Goal: Task Accomplishment & Management: Manage account settings

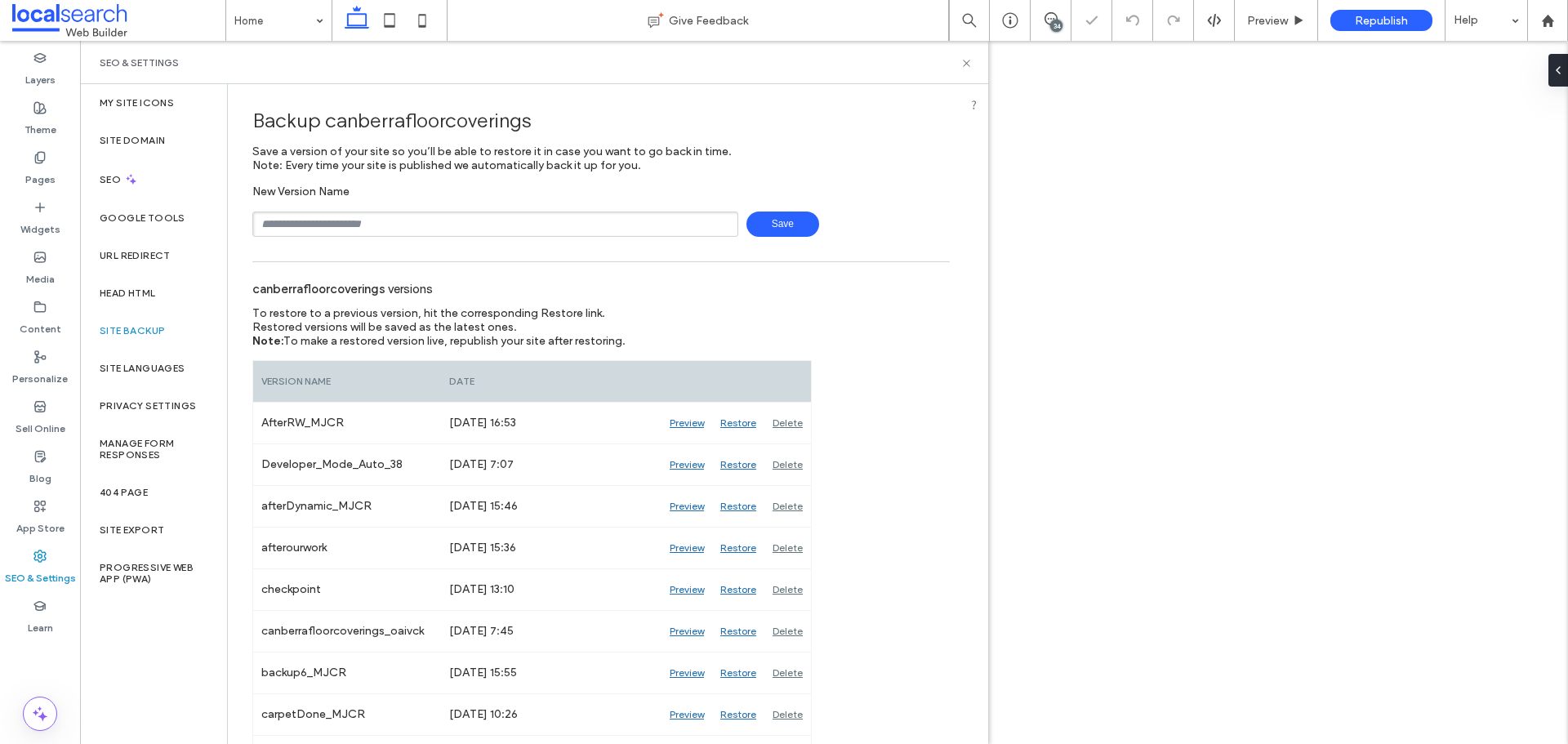
click at [455, 224] on input "text" at bounding box center [495, 224] width 485 height 25
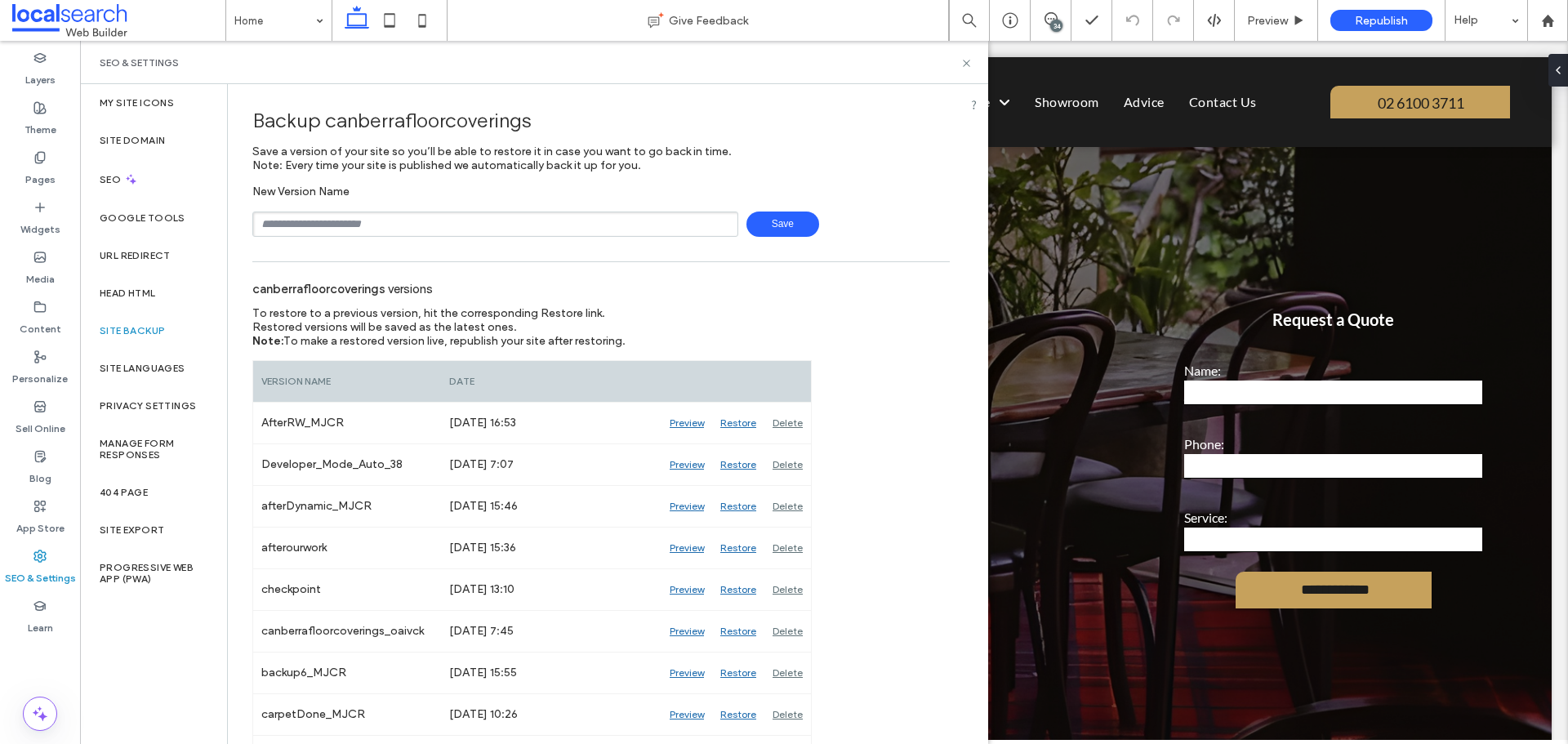
click at [417, 223] on input "text" at bounding box center [495, 224] width 485 height 25
paste input "**********"
type input "**********"
click at [792, 218] on span "Save" at bounding box center [783, 224] width 72 height 25
click at [961, 66] on icon at bounding box center [966, 63] width 13 height 13
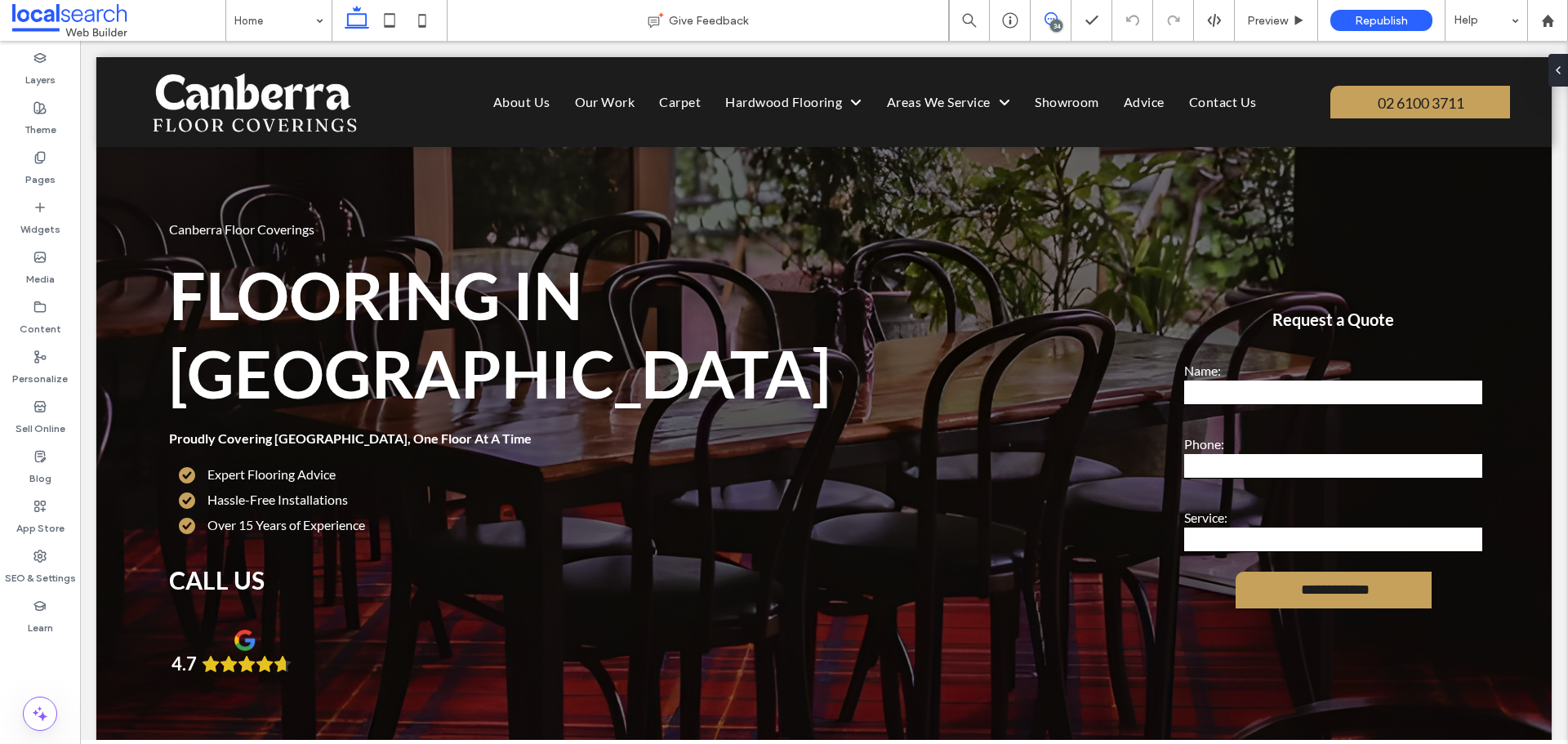
click at [1048, 16] on icon at bounding box center [1050, 19] width 13 height 13
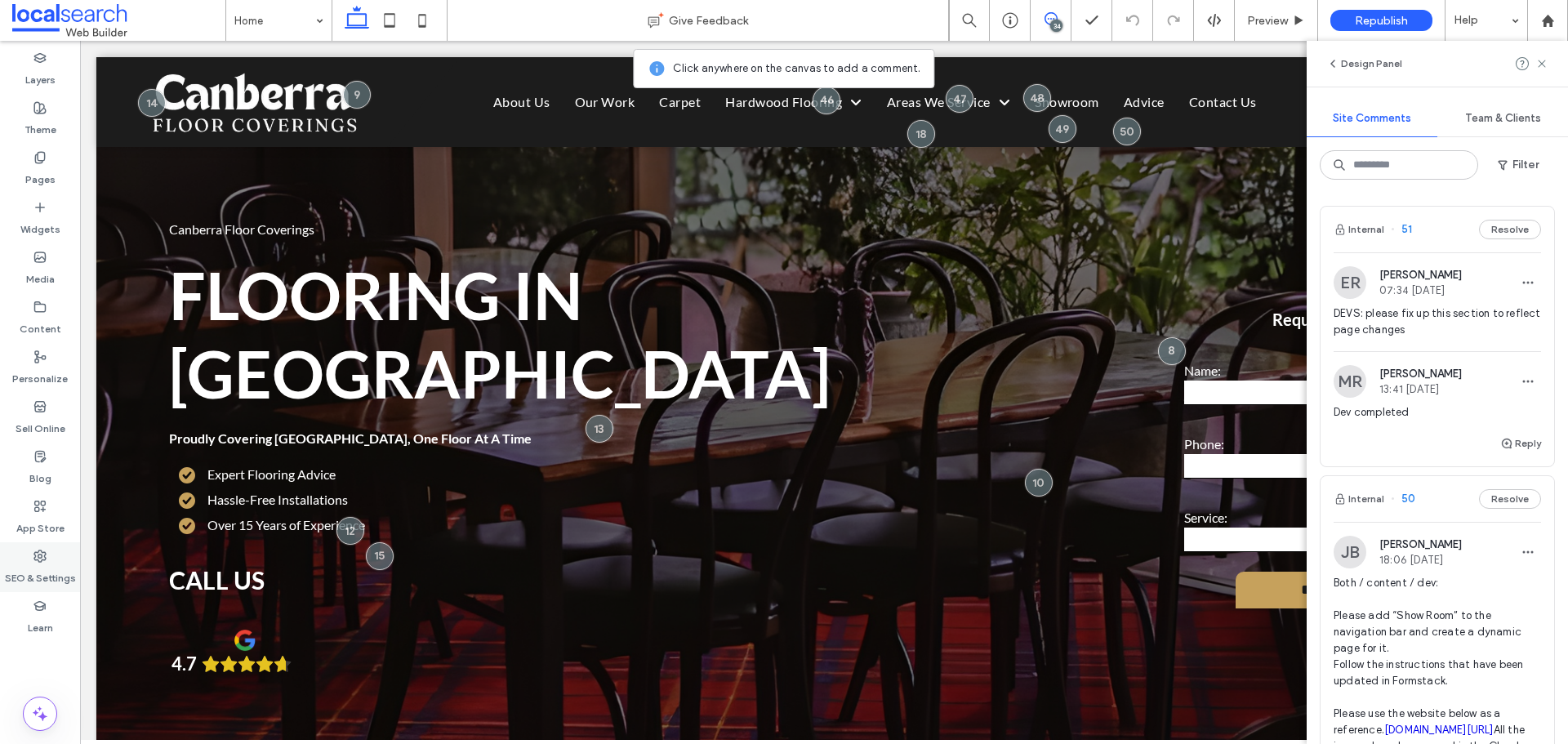
click at [36, 554] on icon at bounding box center [39, 556] width 13 height 13
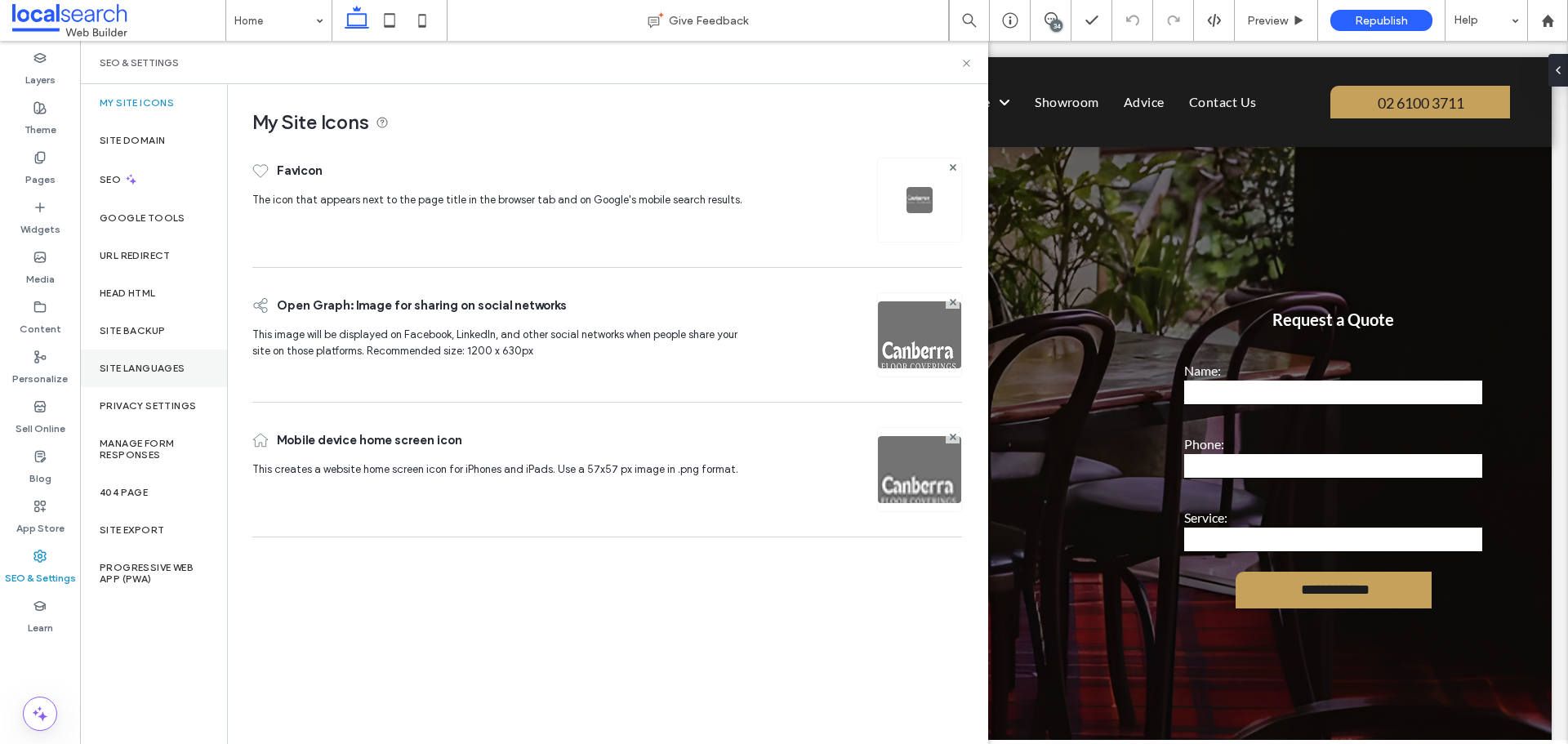
click at [135, 362] on label "Site Languages" at bounding box center [143, 368] width 86 height 12
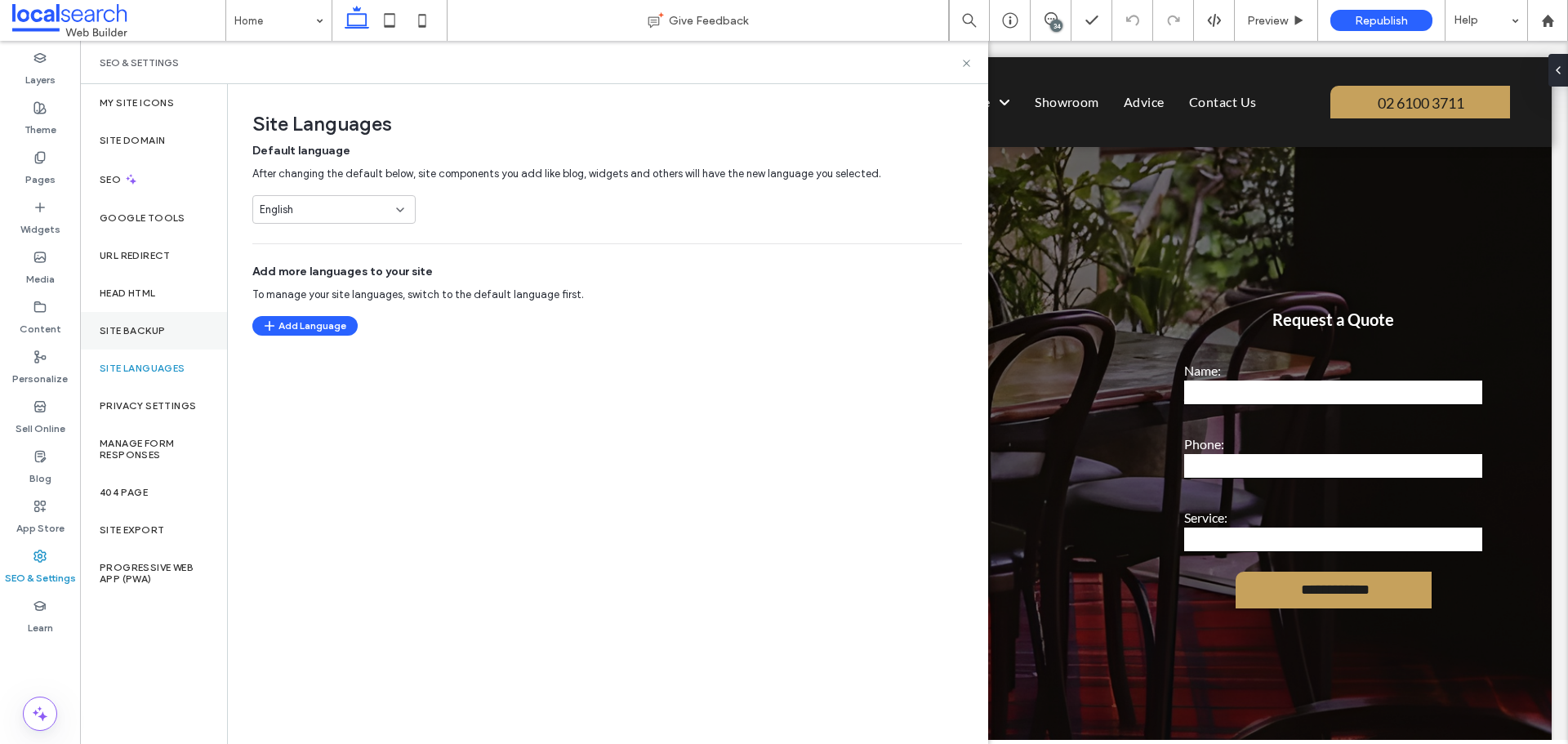
click at [143, 338] on div "Site Backup" at bounding box center [154, 331] width 147 height 37
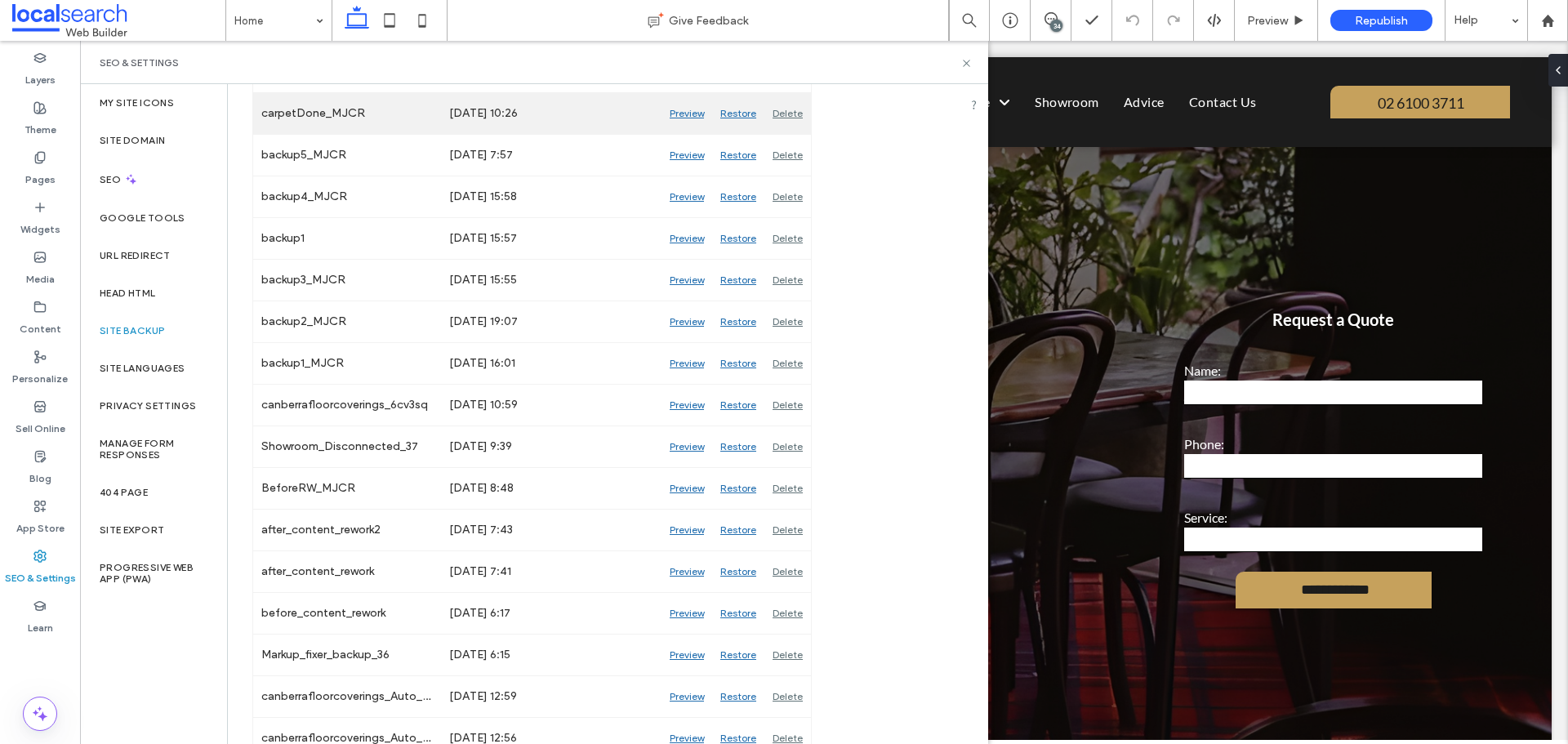
scroll to position [654, 0]
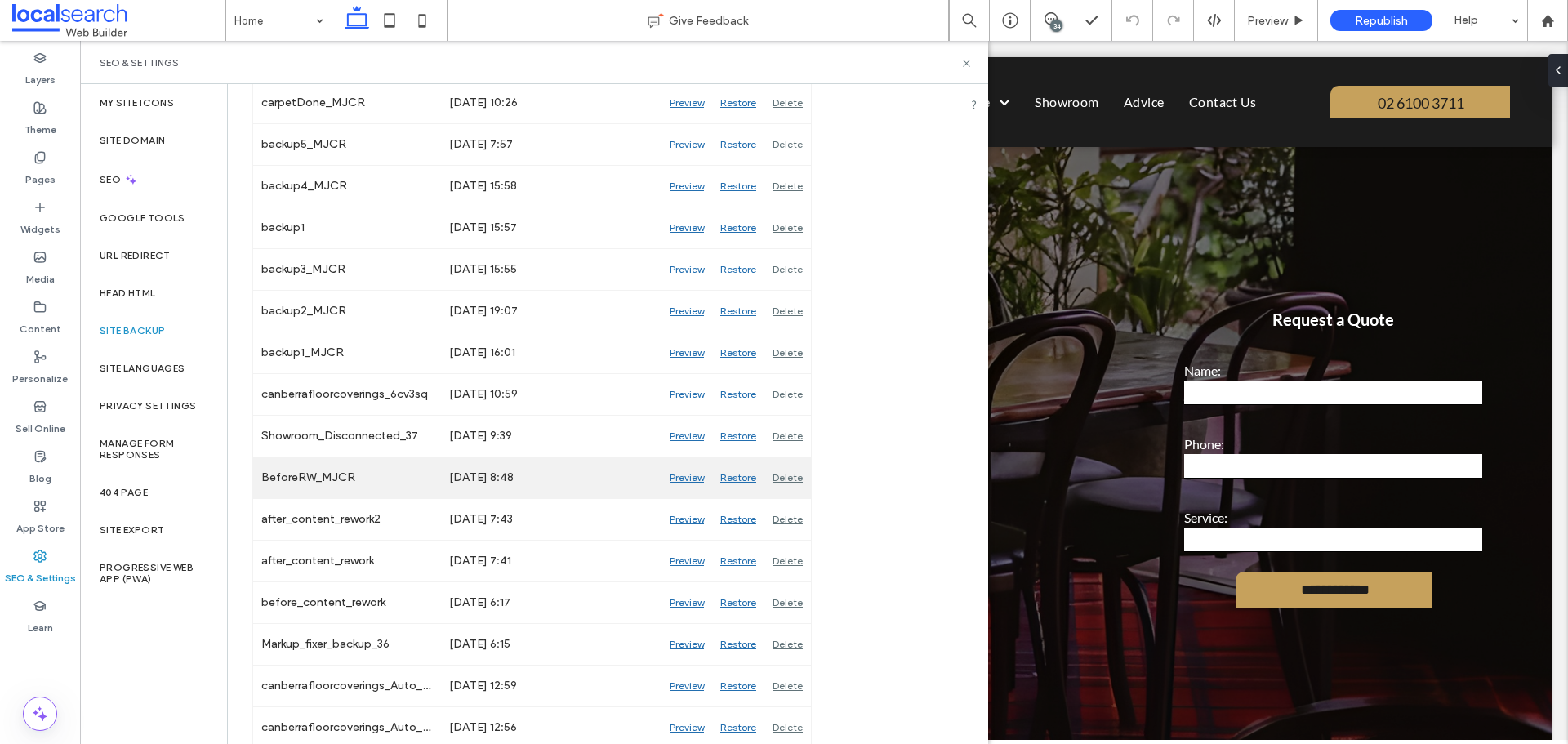
click at [675, 481] on div "Preview" at bounding box center [687, 478] width 51 height 41
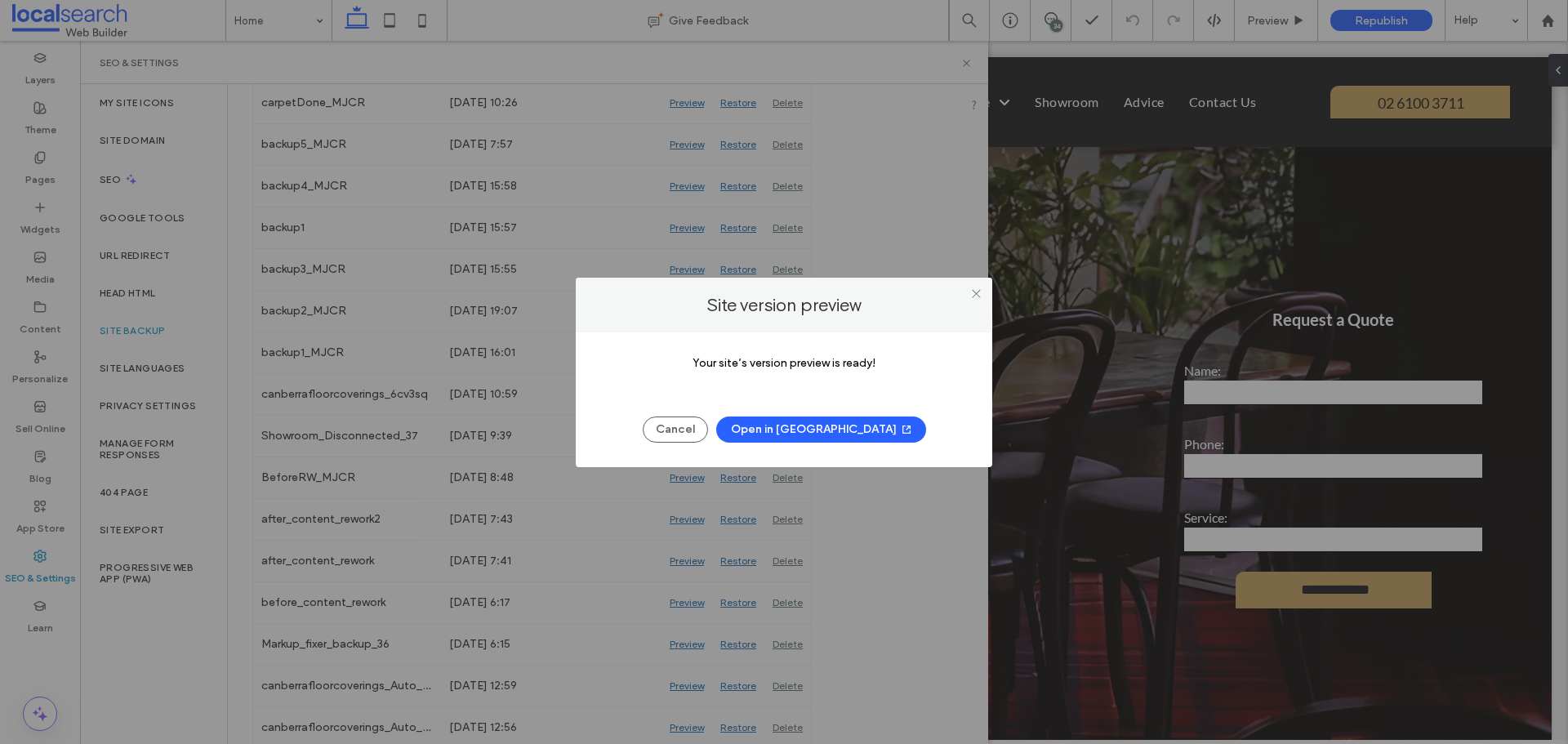
click at [808, 425] on button "Open in New Tab" at bounding box center [821, 430] width 209 height 26
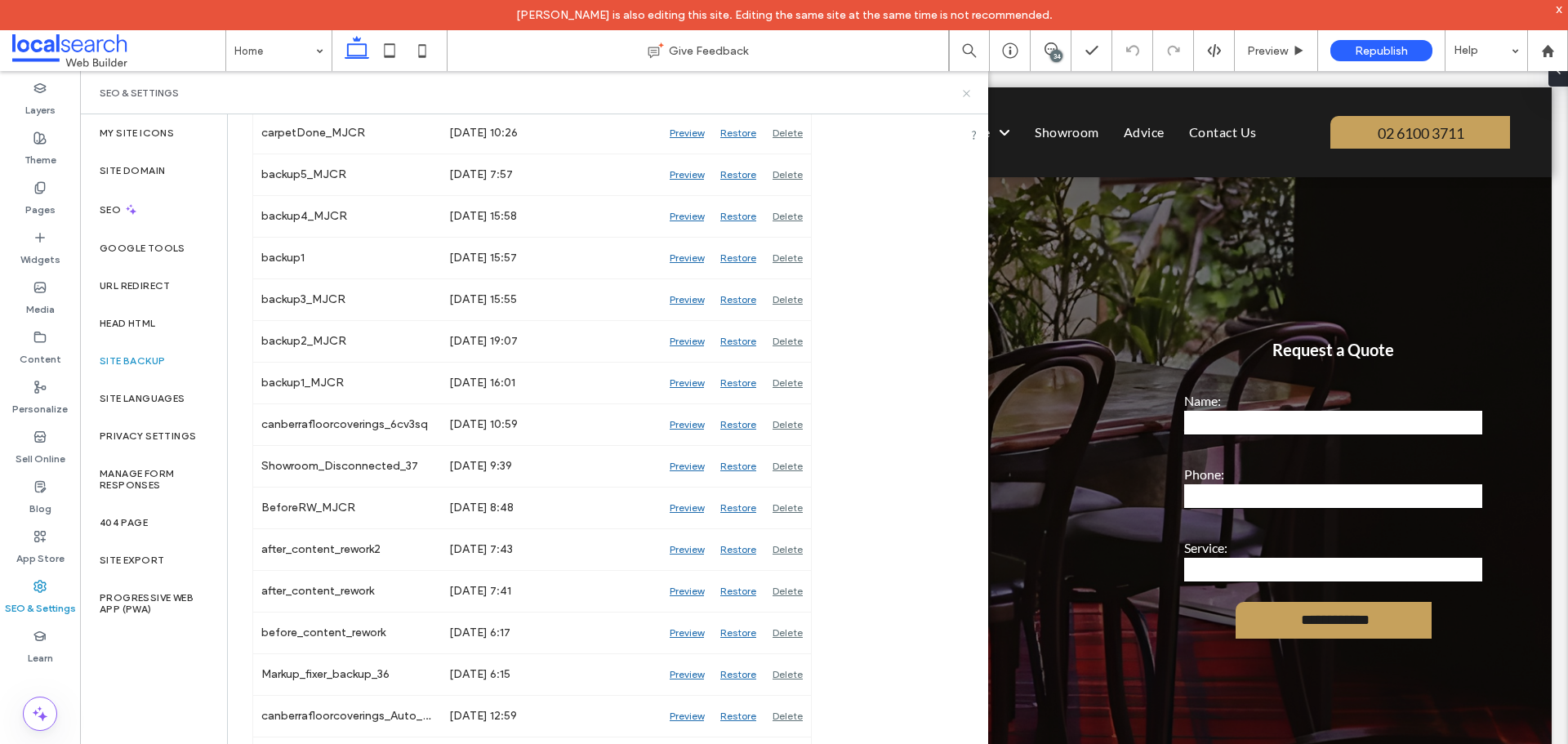
click at [966, 95] on icon at bounding box center [966, 93] width 13 height 13
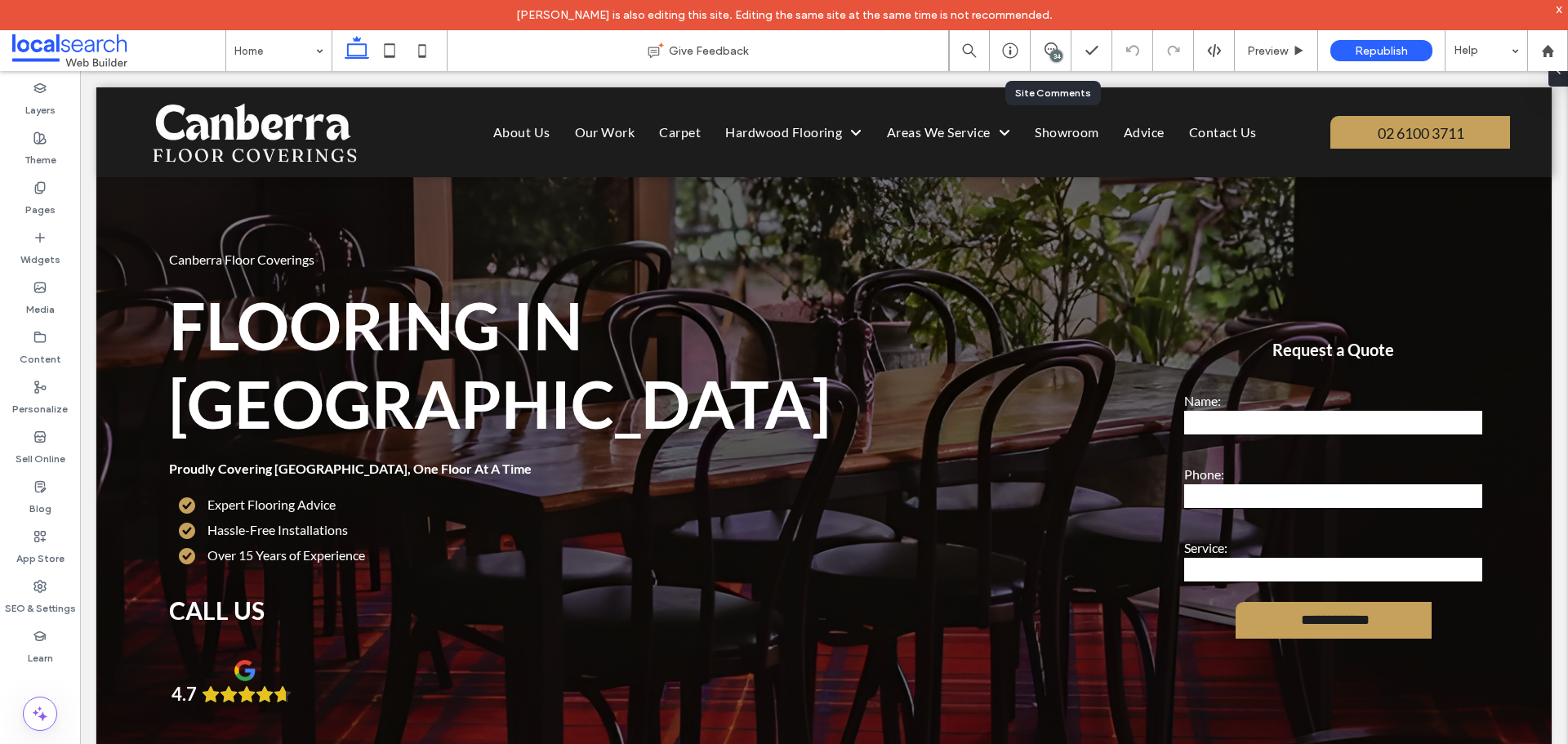
click at [1053, 64] on div "34" at bounding box center [1051, 51] width 41 height 41
click at [1056, 54] on div "34" at bounding box center [1056, 56] width 13 height 13
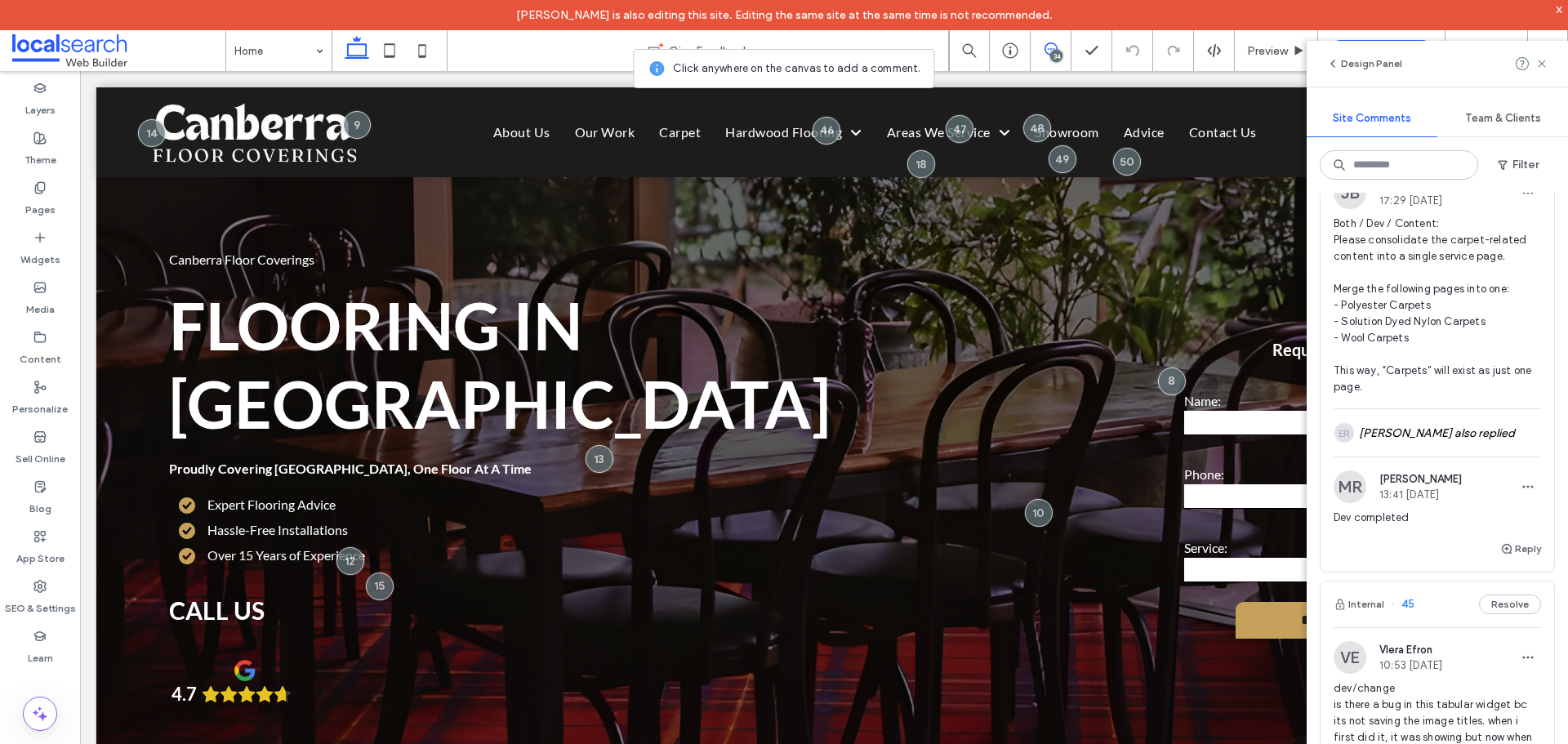
scroll to position [1797, 0]
click at [1433, 395] on span "Both / Dev / Content: Please consolidate the carpet-related content into a sing…" at bounding box center [1438, 304] width 208 height 180
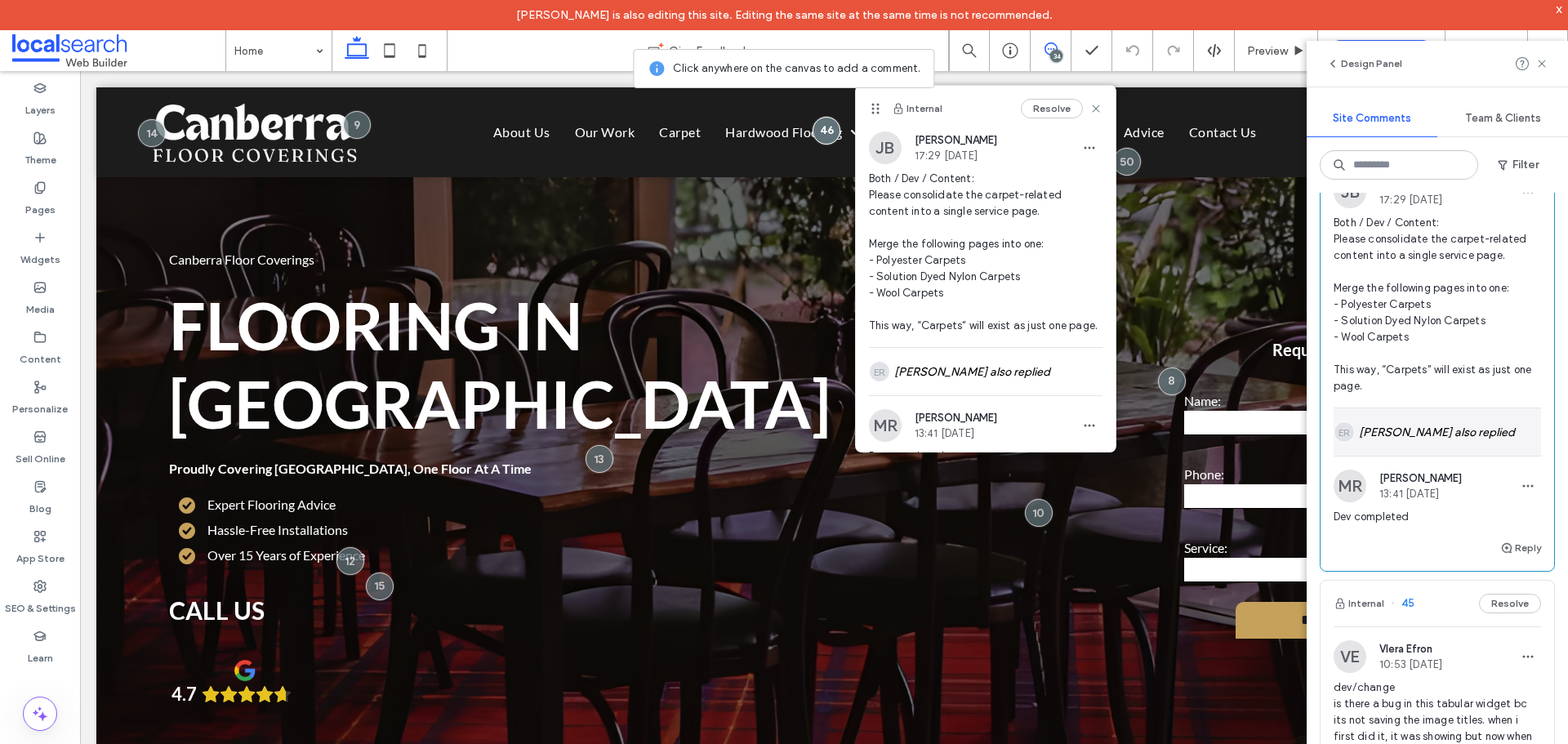
click at [1433, 456] on div "ER [PERSON_NAME] also replied" at bounding box center [1438, 432] width 208 height 47
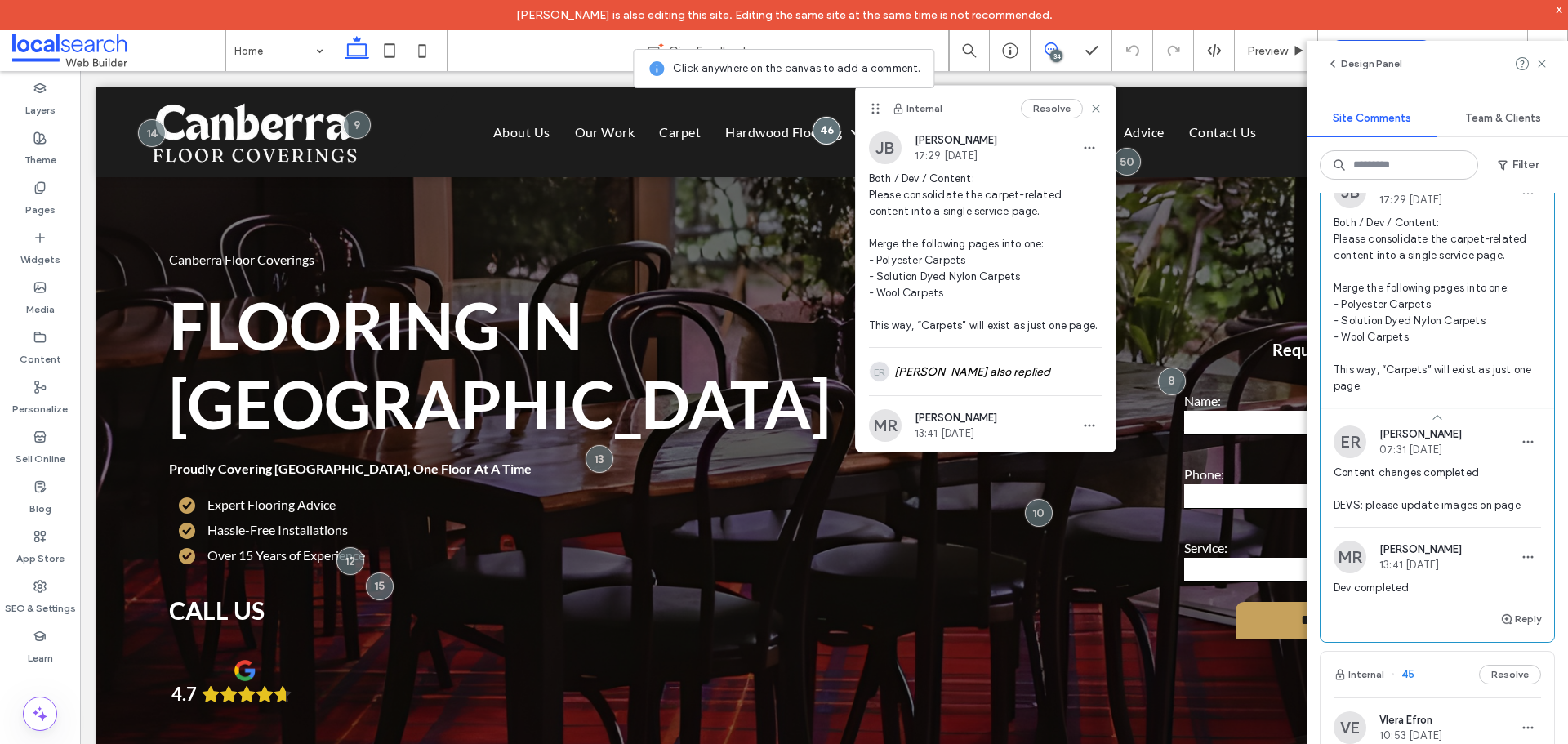
click at [1440, 367] on span "Both / Dev / Content: Please consolidate the carpet-related content into a sing…" at bounding box center [1438, 304] width 208 height 180
drag, startPoint x: 959, startPoint y: 381, endPoint x: 978, endPoint y: 316, distance: 67.7
click at [959, 382] on div "ER [PERSON_NAME] also replied" at bounding box center [986, 371] width 234 height 47
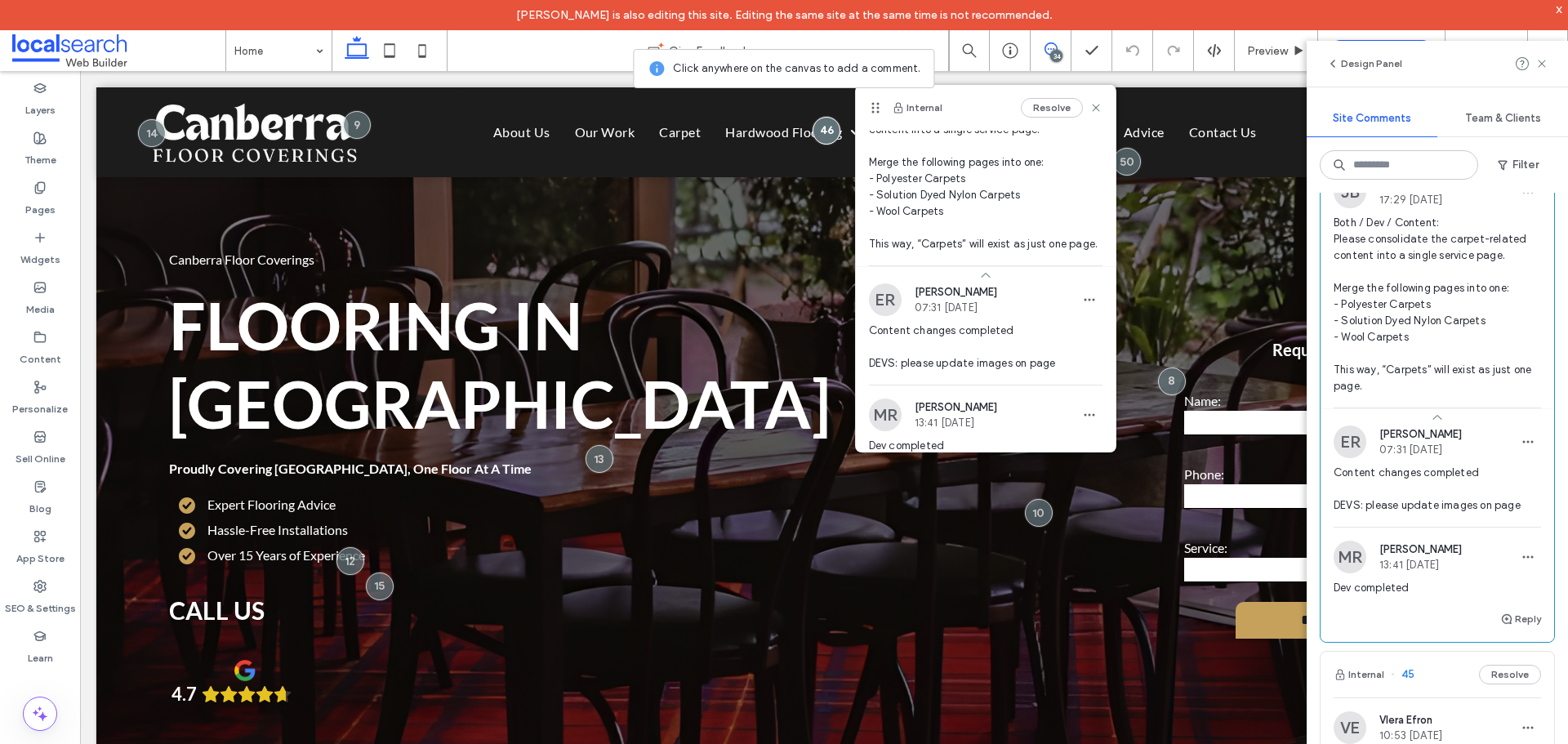
scroll to position [0, 0]
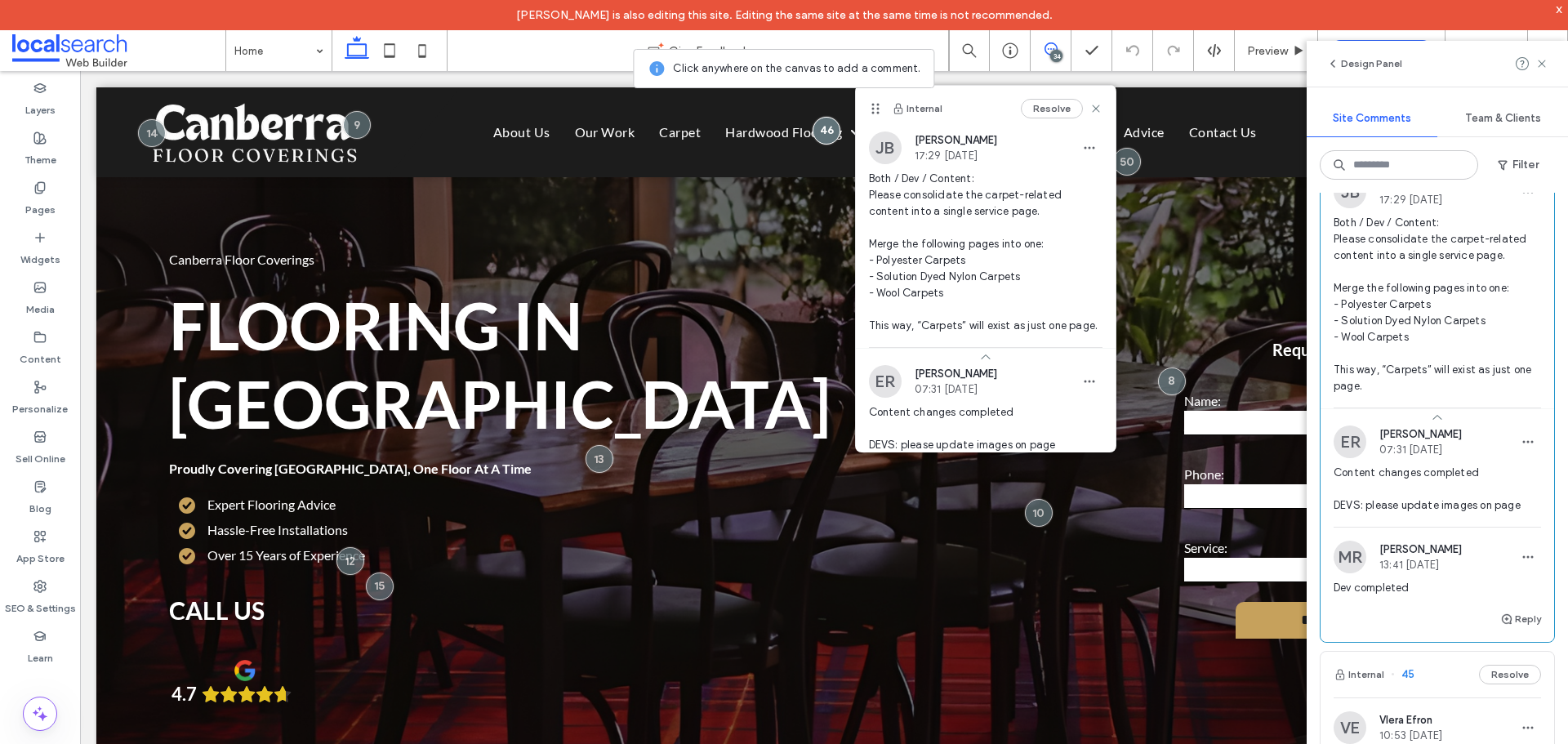
click at [978, 316] on span "Both / Dev / Content: Please consolidate the carpet-related content into a sing…" at bounding box center [986, 252] width 234 height 163
click at [1266, 48] on span "Preview" at bounding box center [1268, 51] width 41 height 14
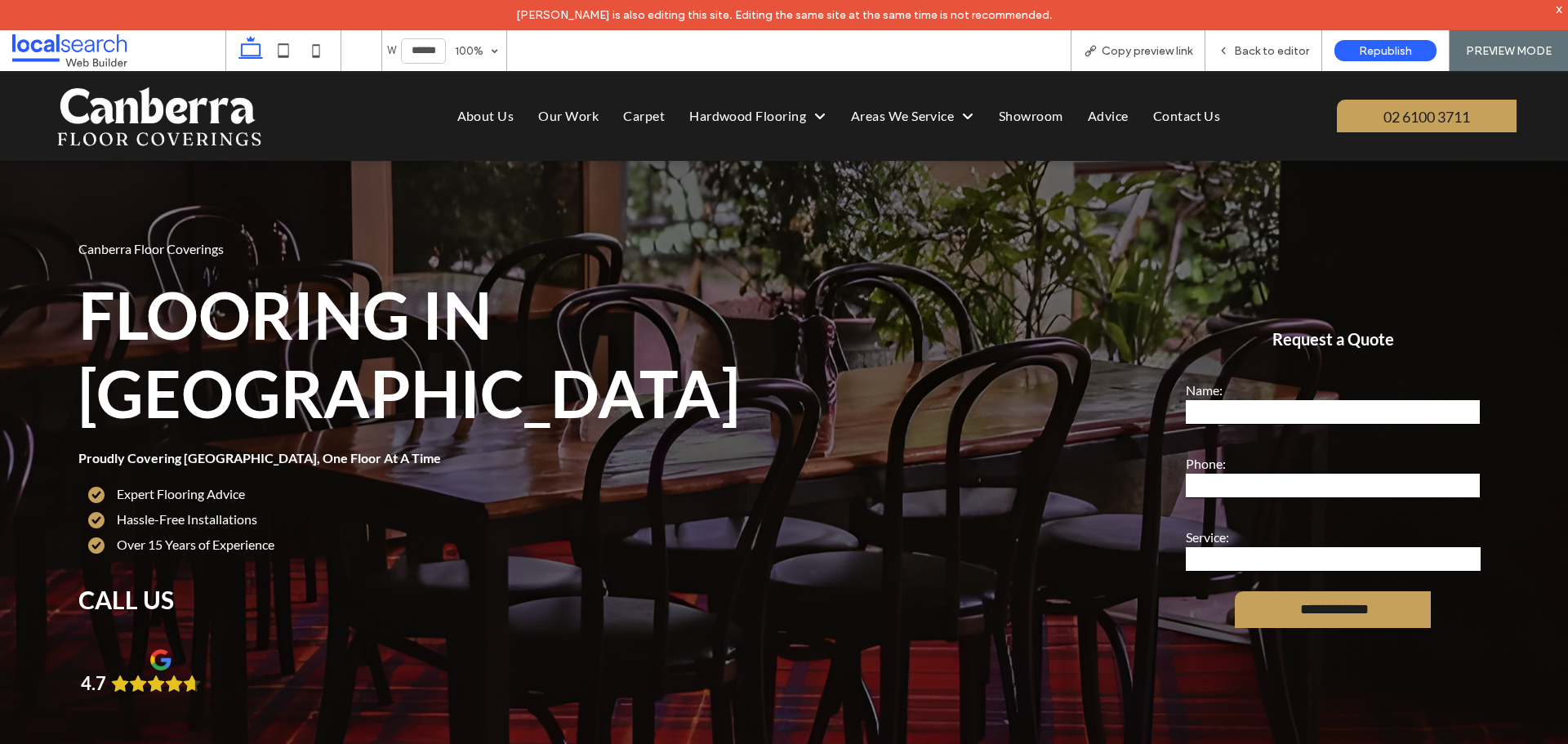
click at [1128, 49] on span "Copy preview link" at bounding box center [1147, 51] width 91 height 14
click at [1241, 34] on div "Back to editor" at bounding box center [1264, 51] width 116 height 41
click at [1235, 52] on div "Back to editor" at bounding box center [1264, 51] width 115 height 14
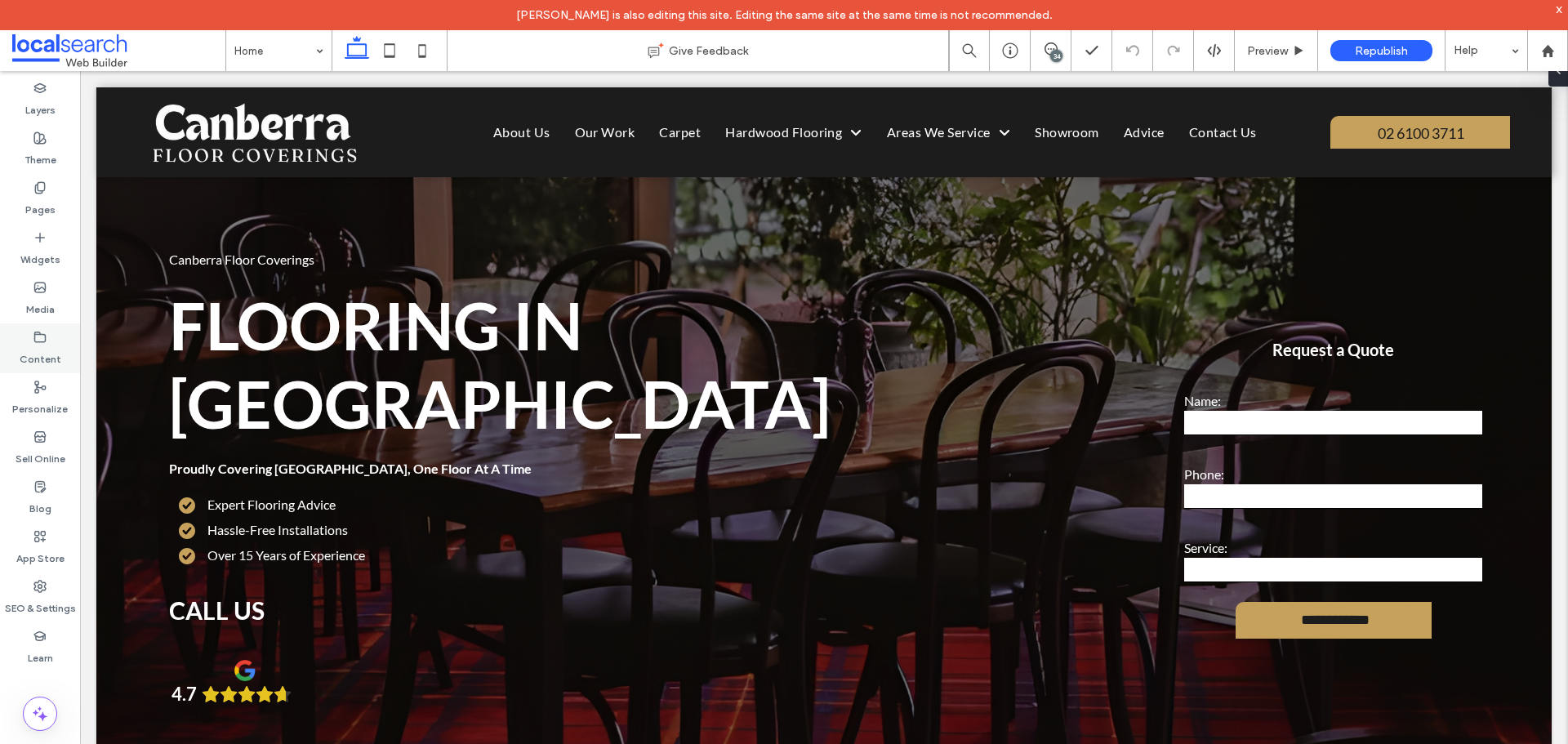
click at [41, 336] on icon at bounding box center [39, 337] width 13 height 13
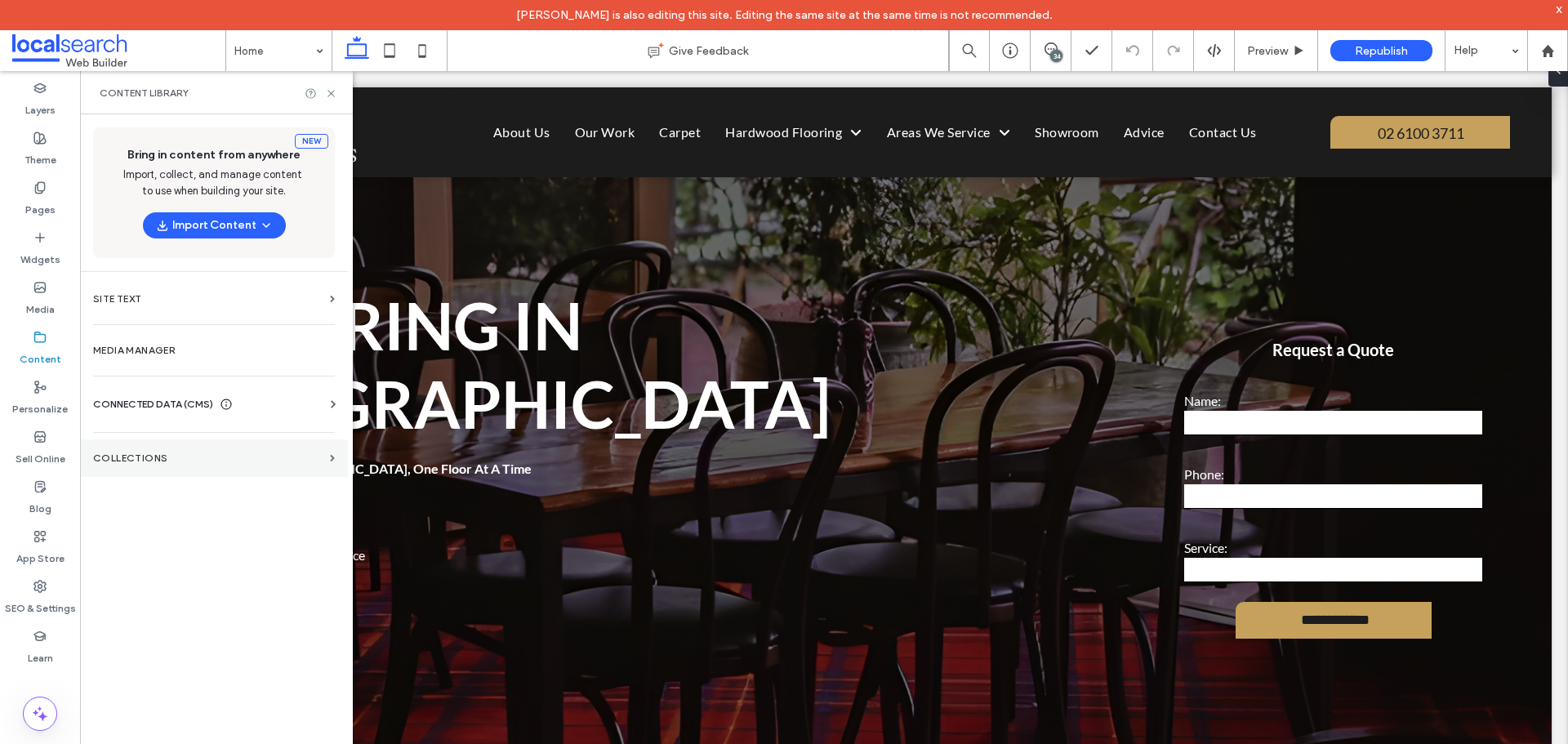
click at [221, 464] on section "Collections" at bounding box center [214, 458] width 268 height 37
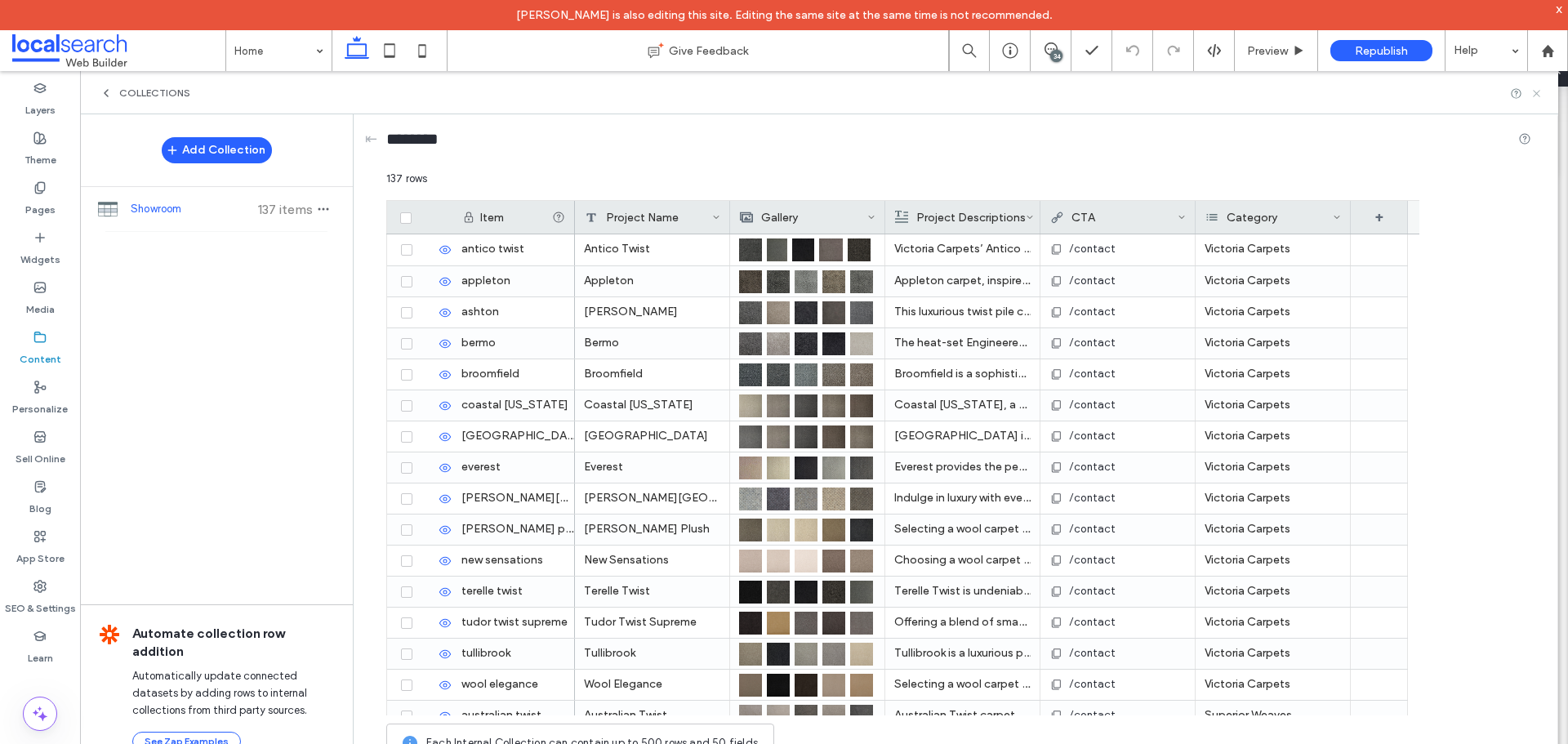
drag, startPoint x: 1542, startPoint y: 91, endPoint x: 1440, endPoint y: 37, distance: 115.4
click at [1542, 91] on icon at bounding box center [1537, 93] width 13 height 13
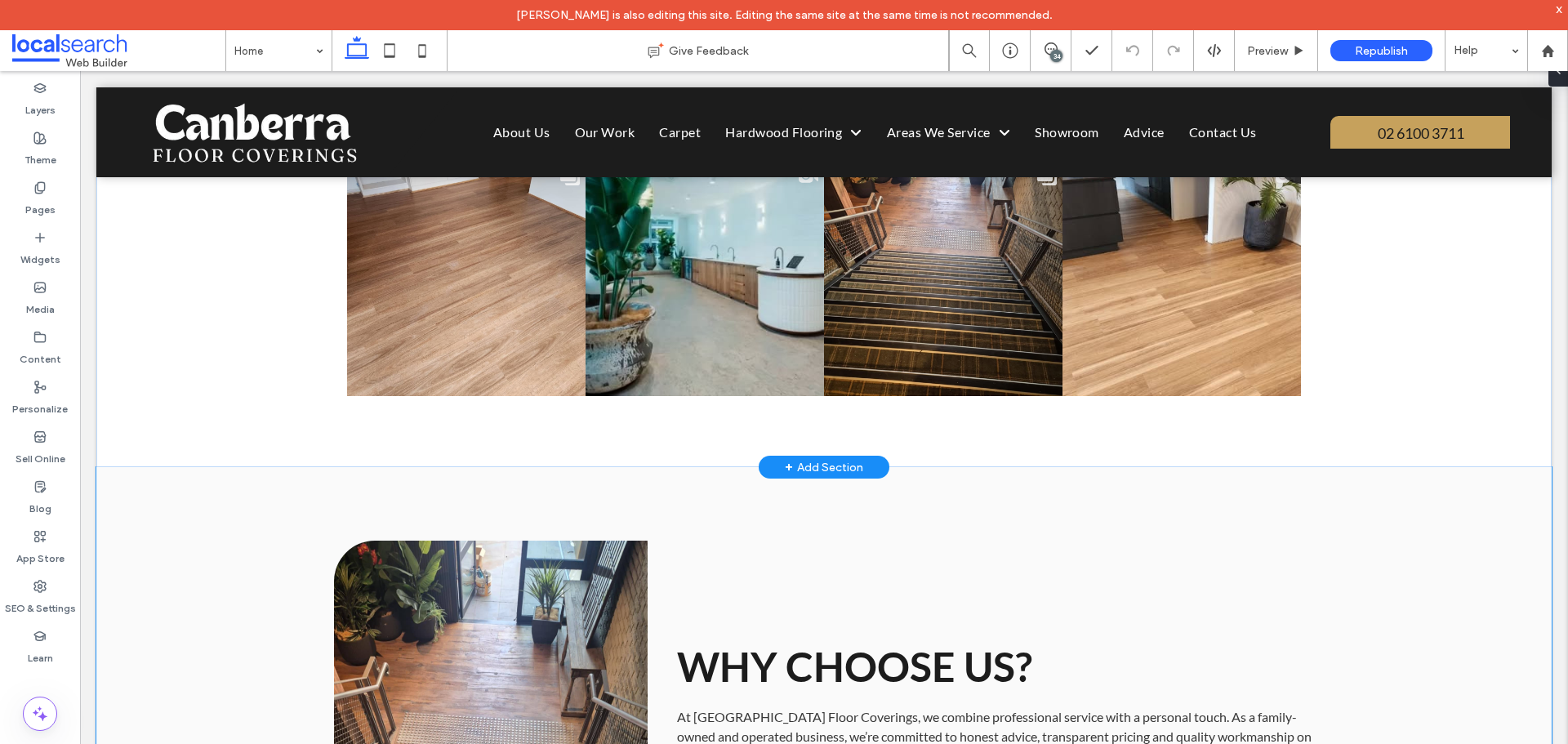
scroll to position [2450, 0]
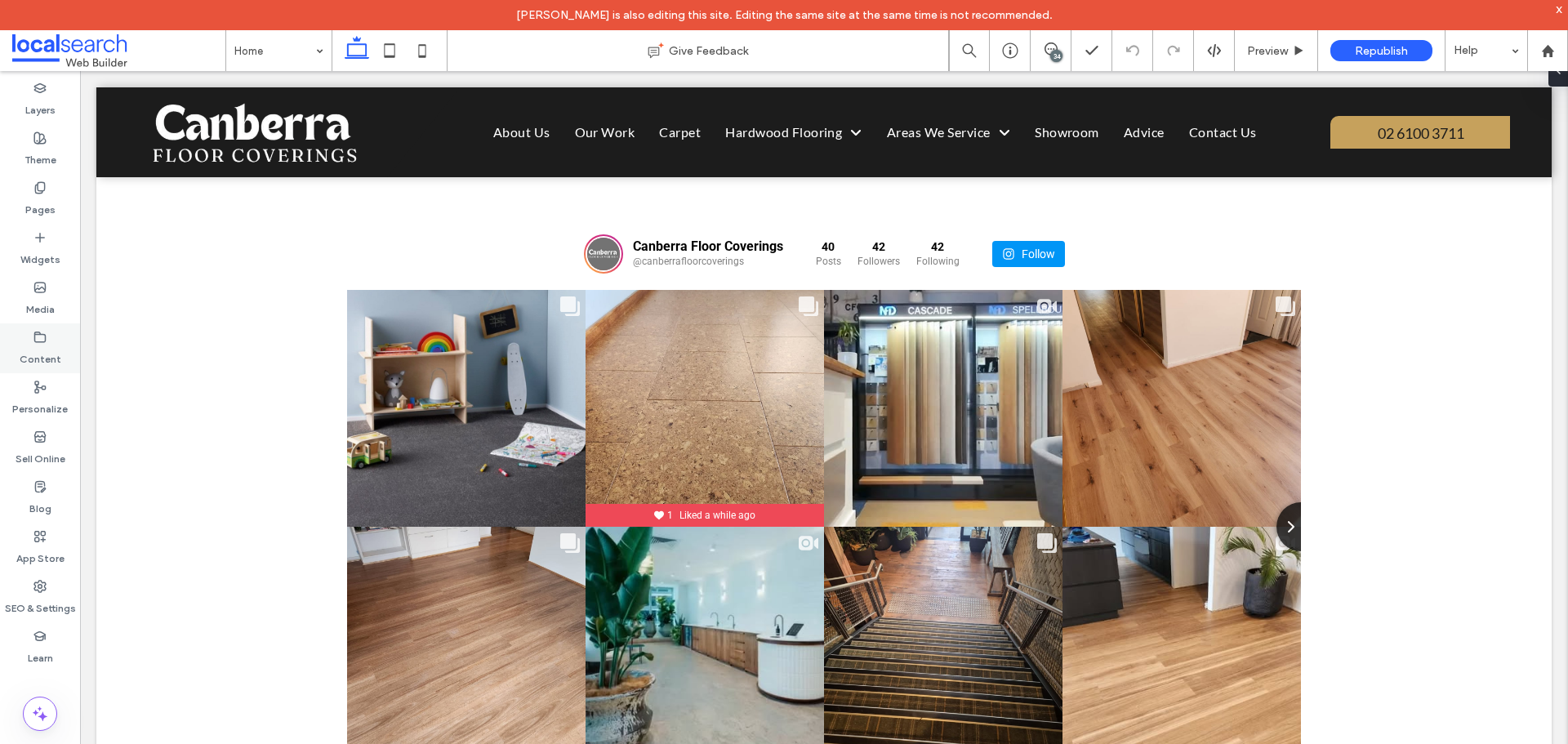
click at [47, 342] on div "Content" at bounding box center [40, 348] width 80 height 50
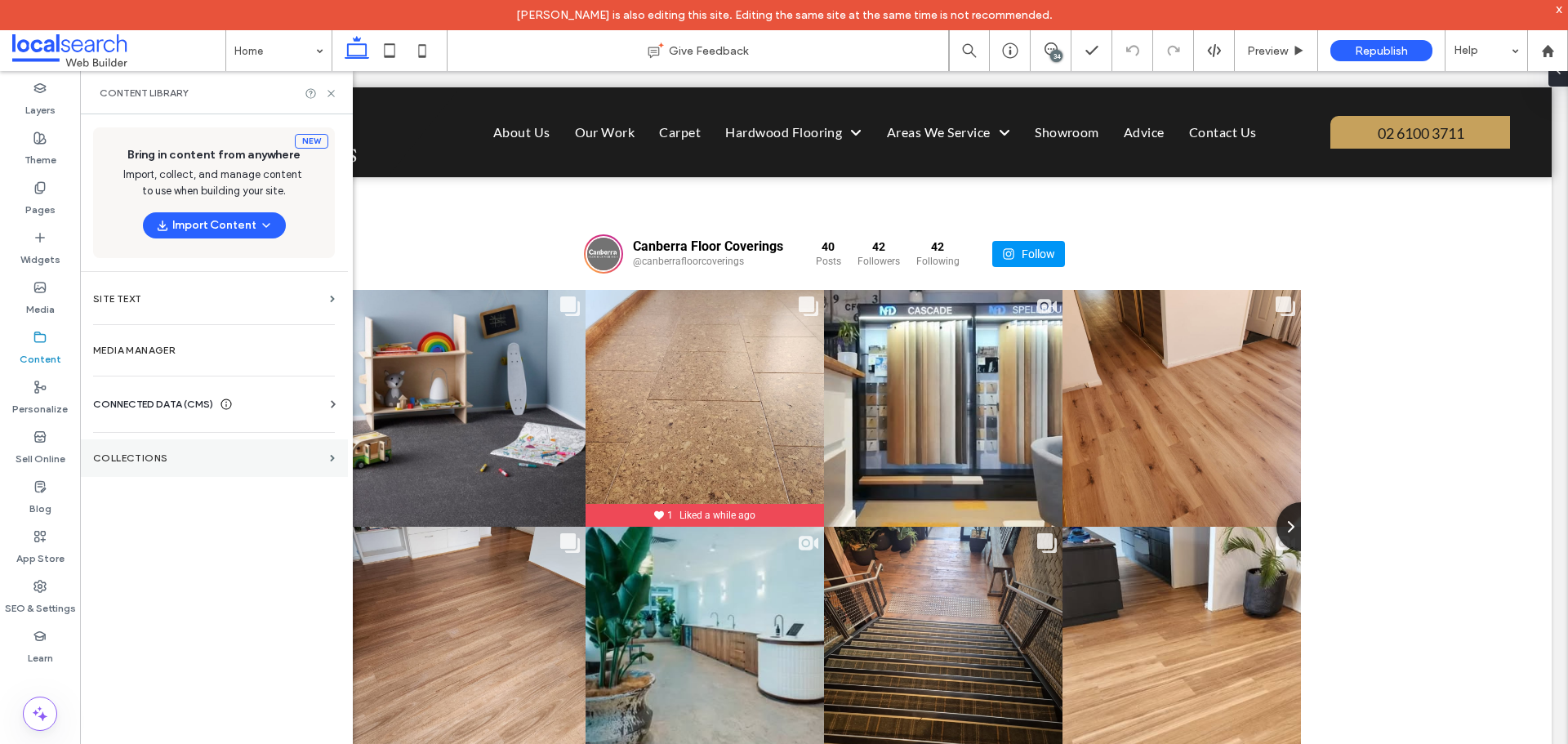
click at [149, 451] on section "Collections" at bounding box center [214, 458] width 268 height 37
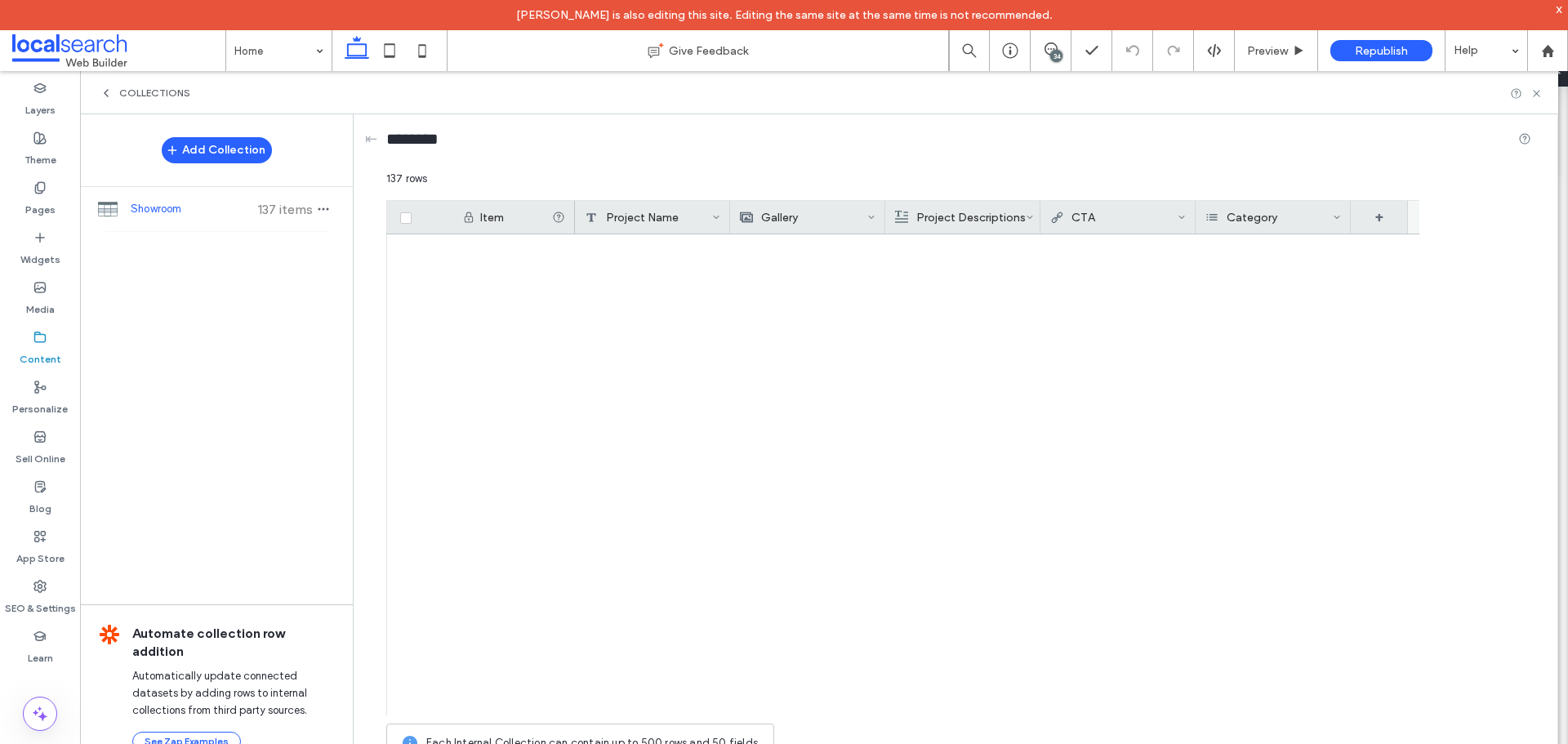
scroll to position [3802, 0]
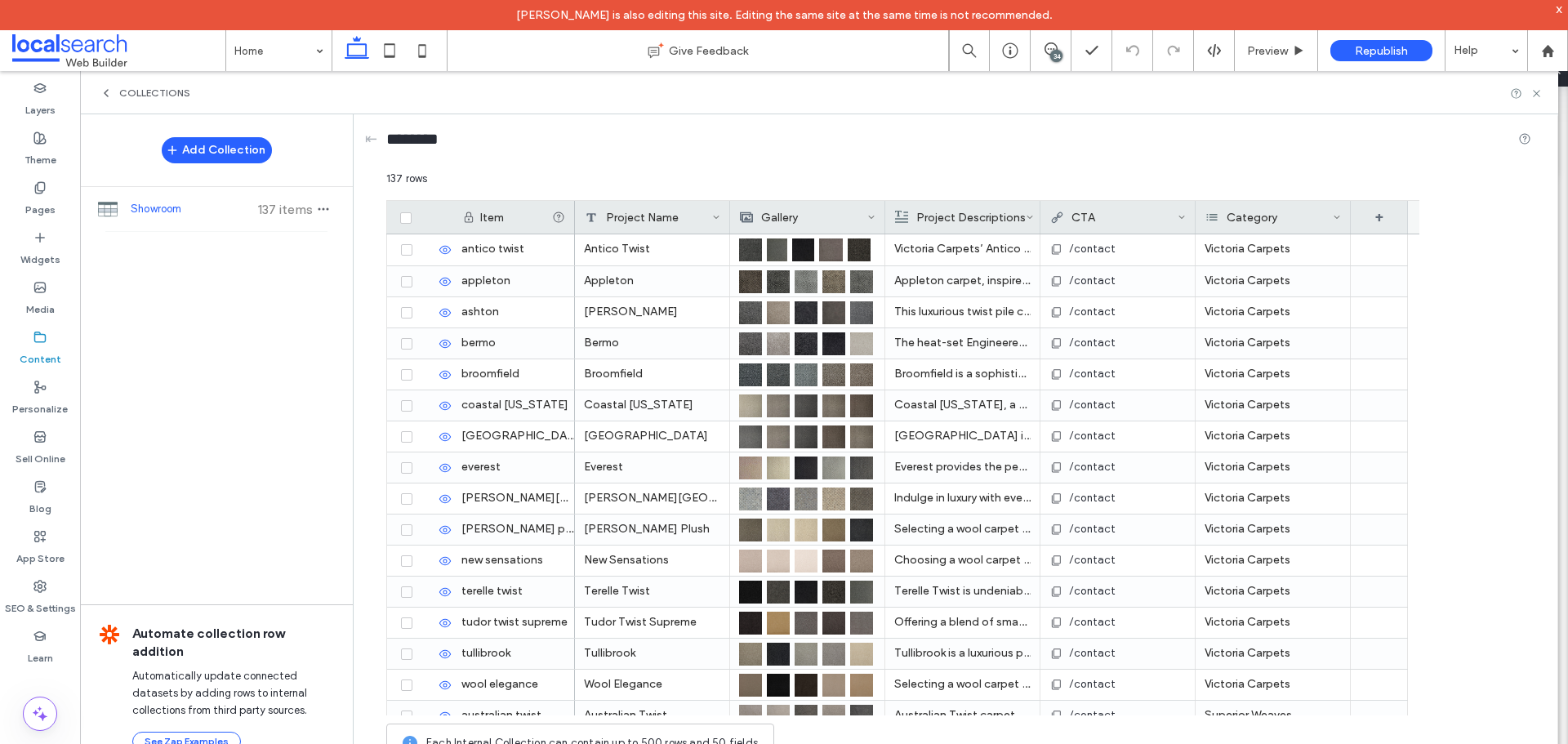
click at [111, 91] on icon at bounding box center [106, 92] width 13 height 13
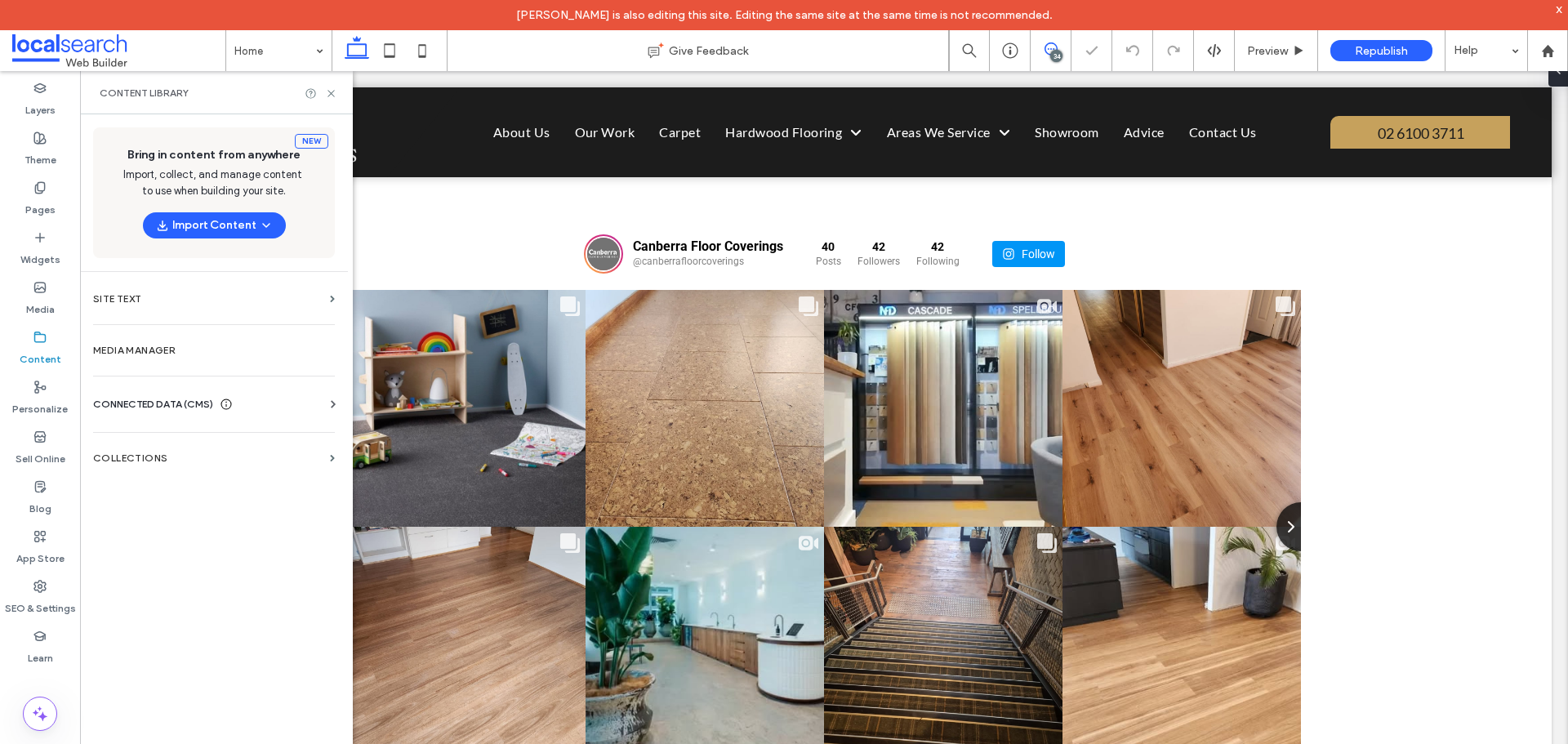
click at [1047, 50] on icon at bounding box center [1050, 48] width 13 height 13
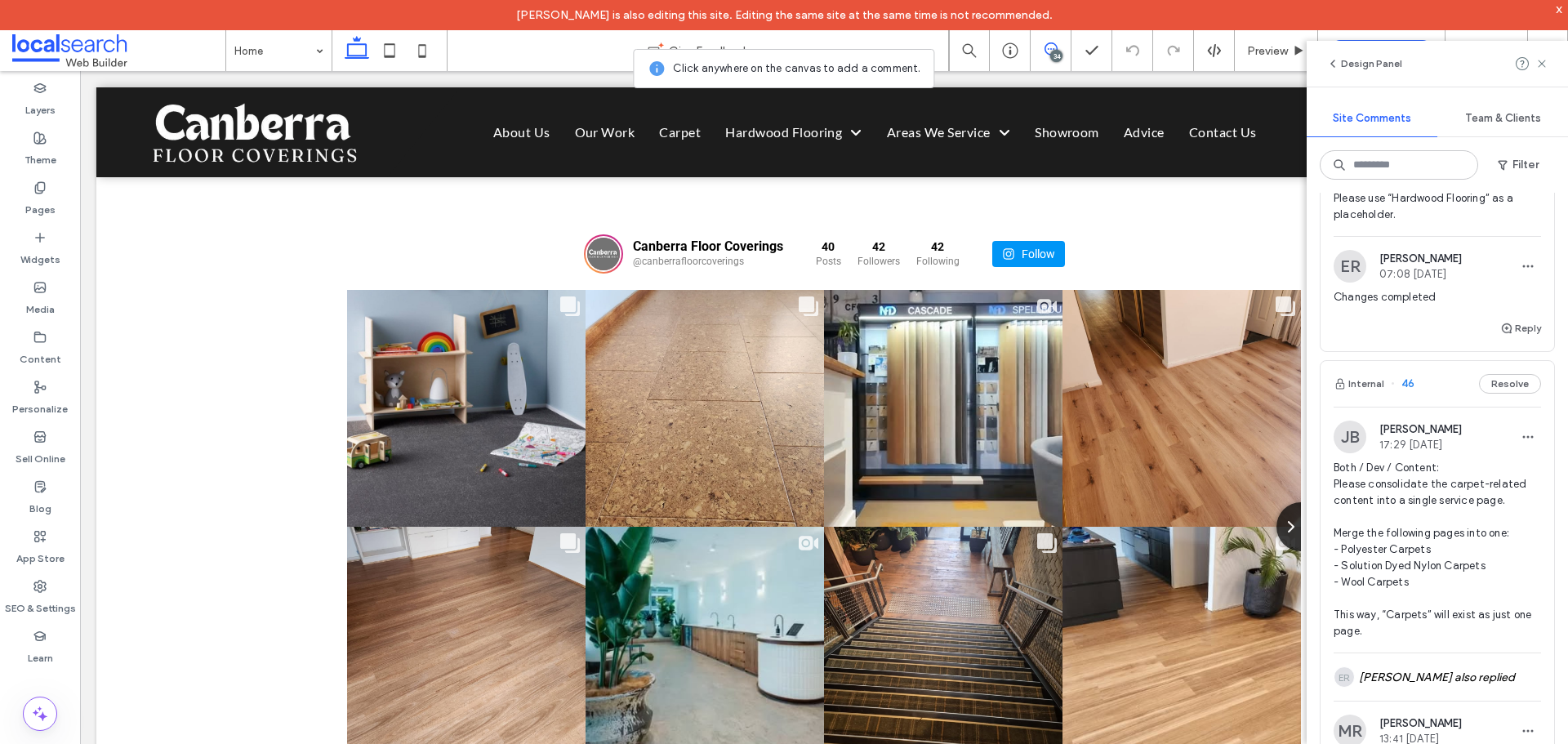
scroll to position [1715, 0]
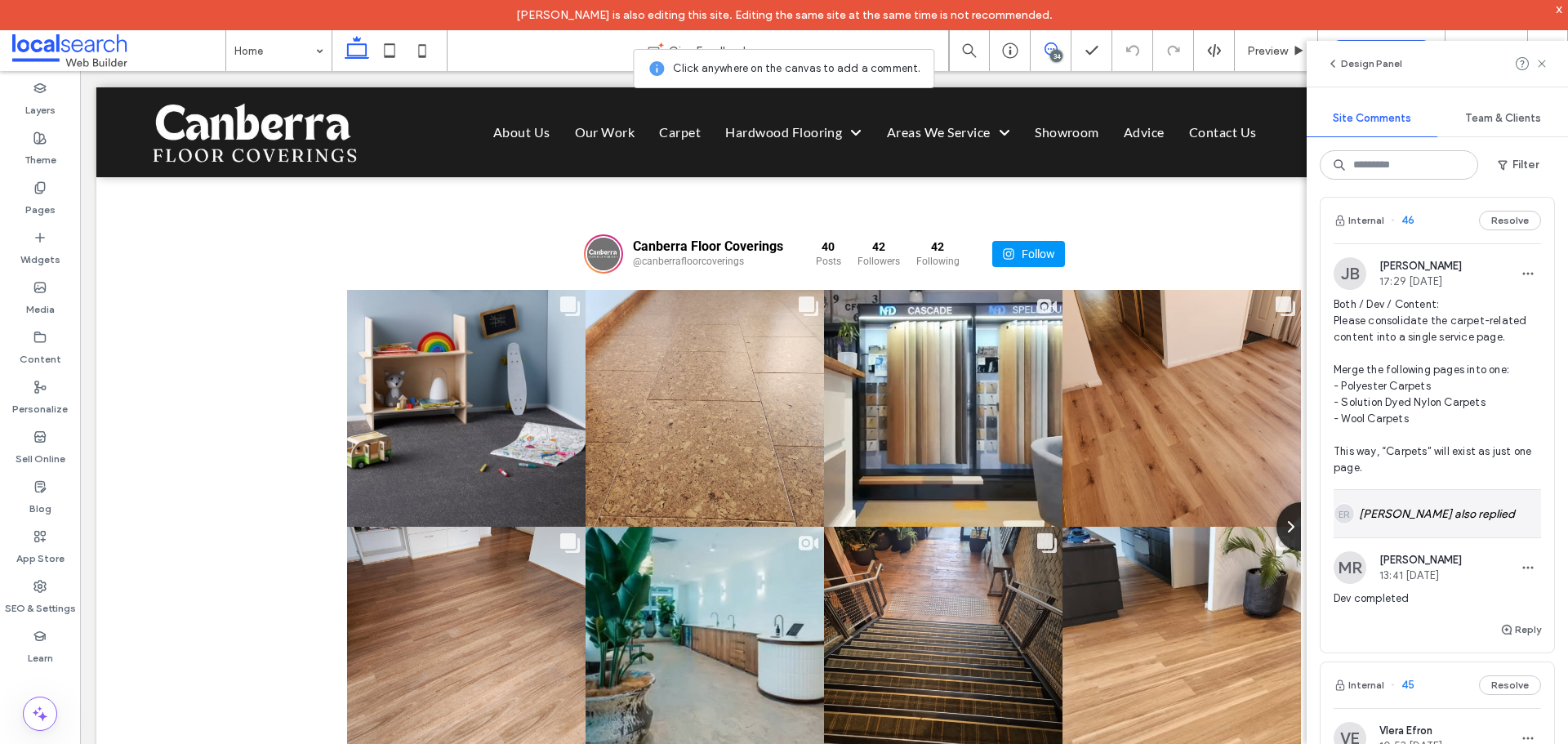
click at [1438, 537] on div "ER [PERSON_NAME] also replied" at bounding box center [1438, 514] width 208 height 47
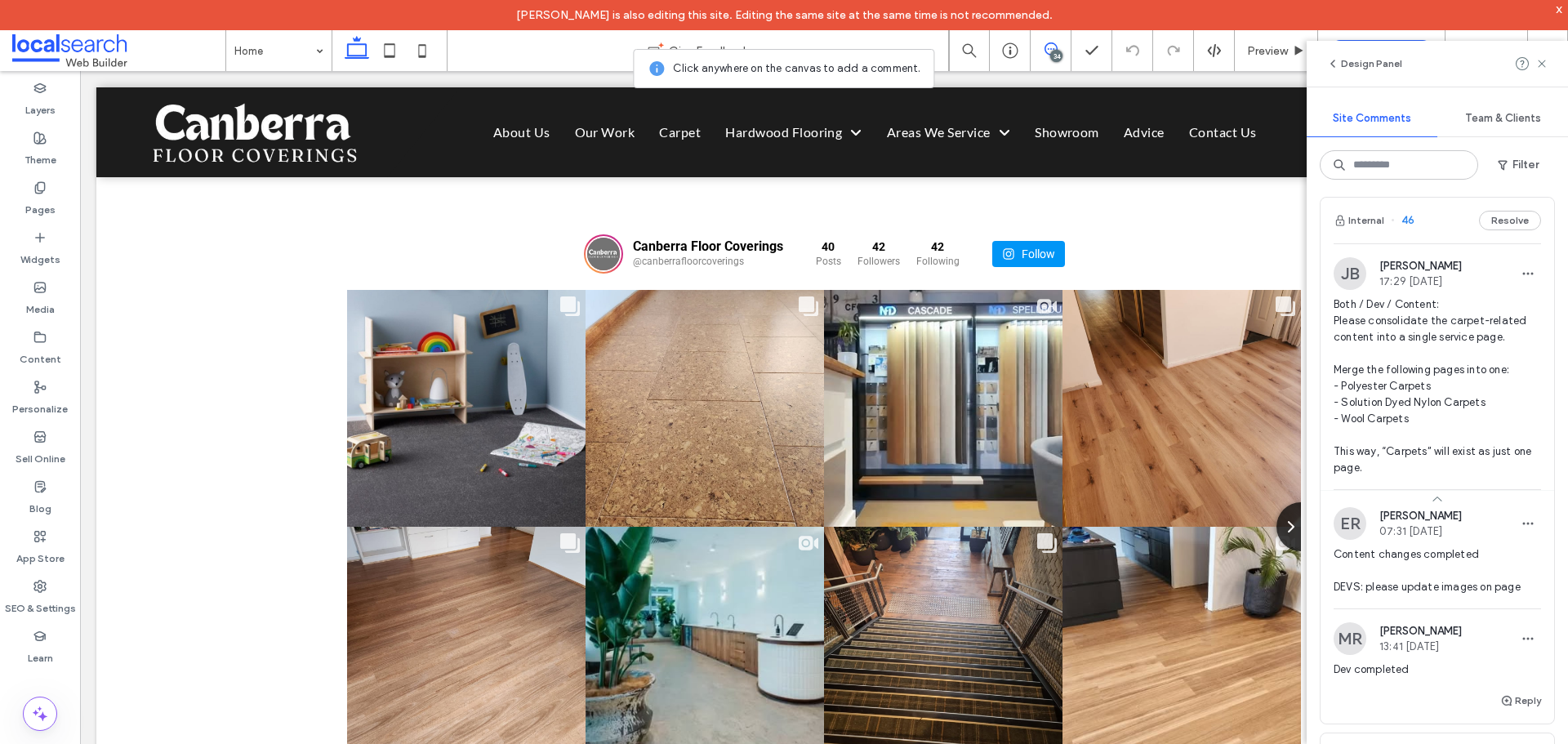
click at [1433, 435] on span "Both / Dev / Content: Please consolidate the carpet-related content into a sing…" at bounding box center [1438, 387] width 208 height 180
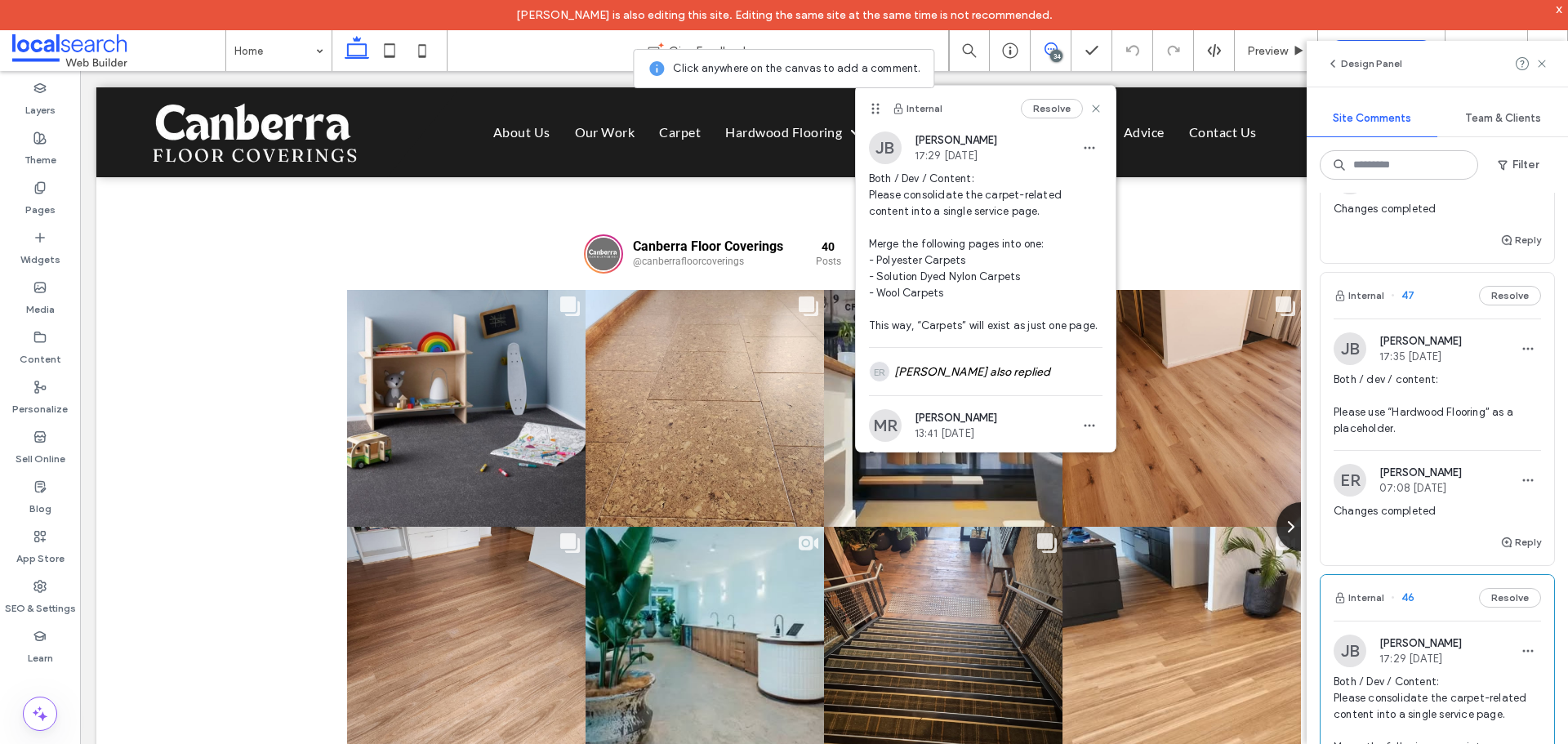
scroll to position [1307, 0]
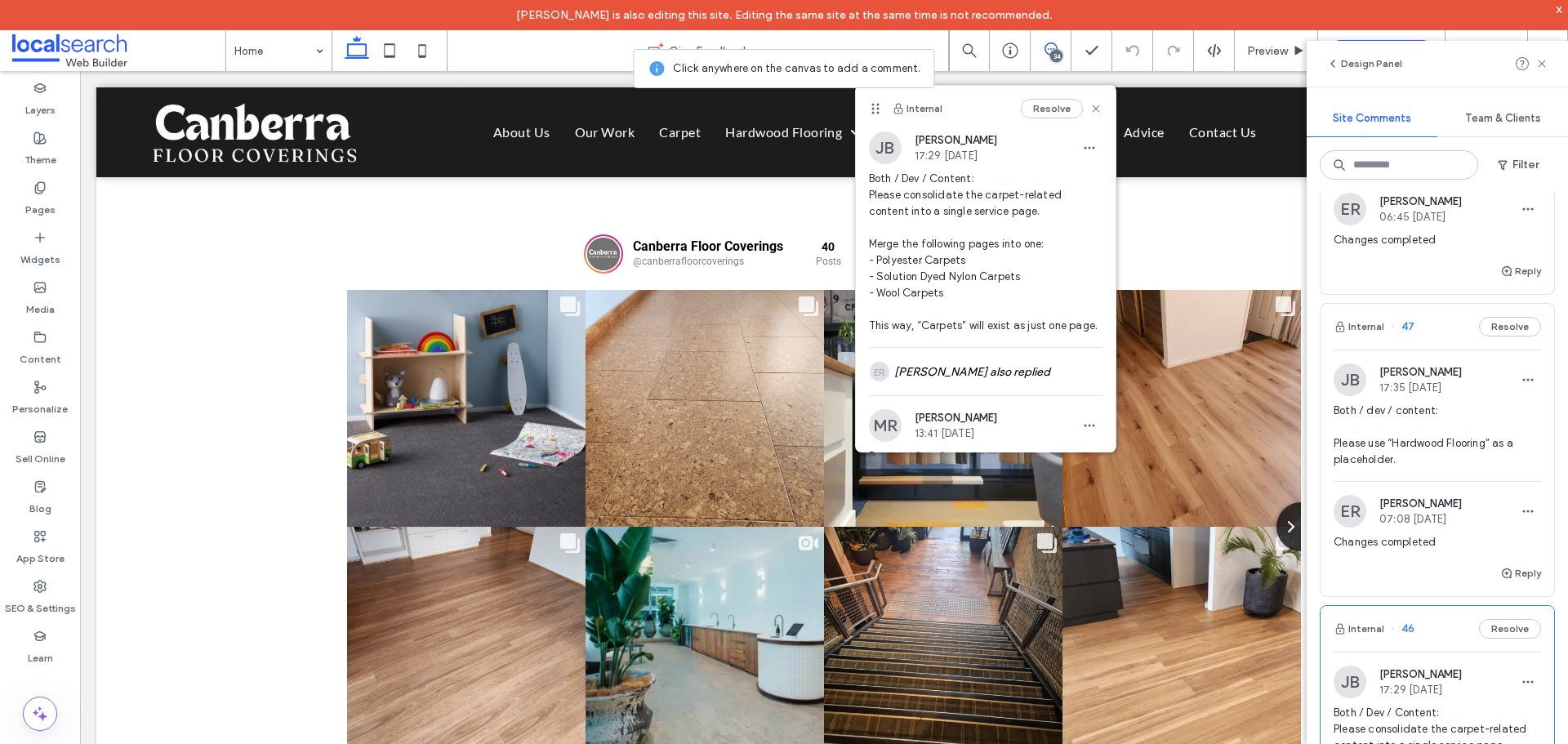
click at [1423, 468] on span "Both / dev / content: Please use “Hardwood Flooring” as a placeholder." at bounding box center [1438, 435] width 208 height 66
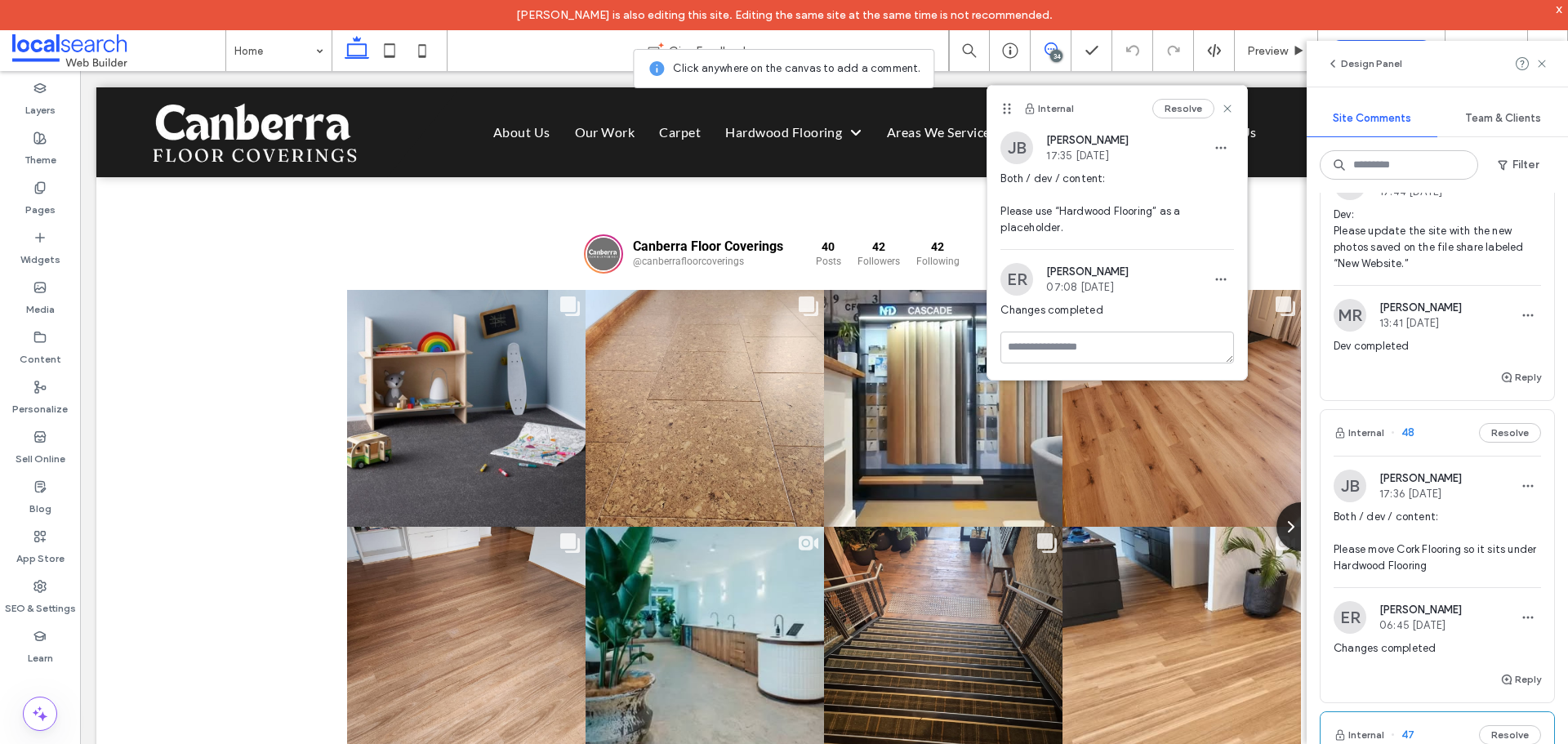
scroll to position [816, 0]
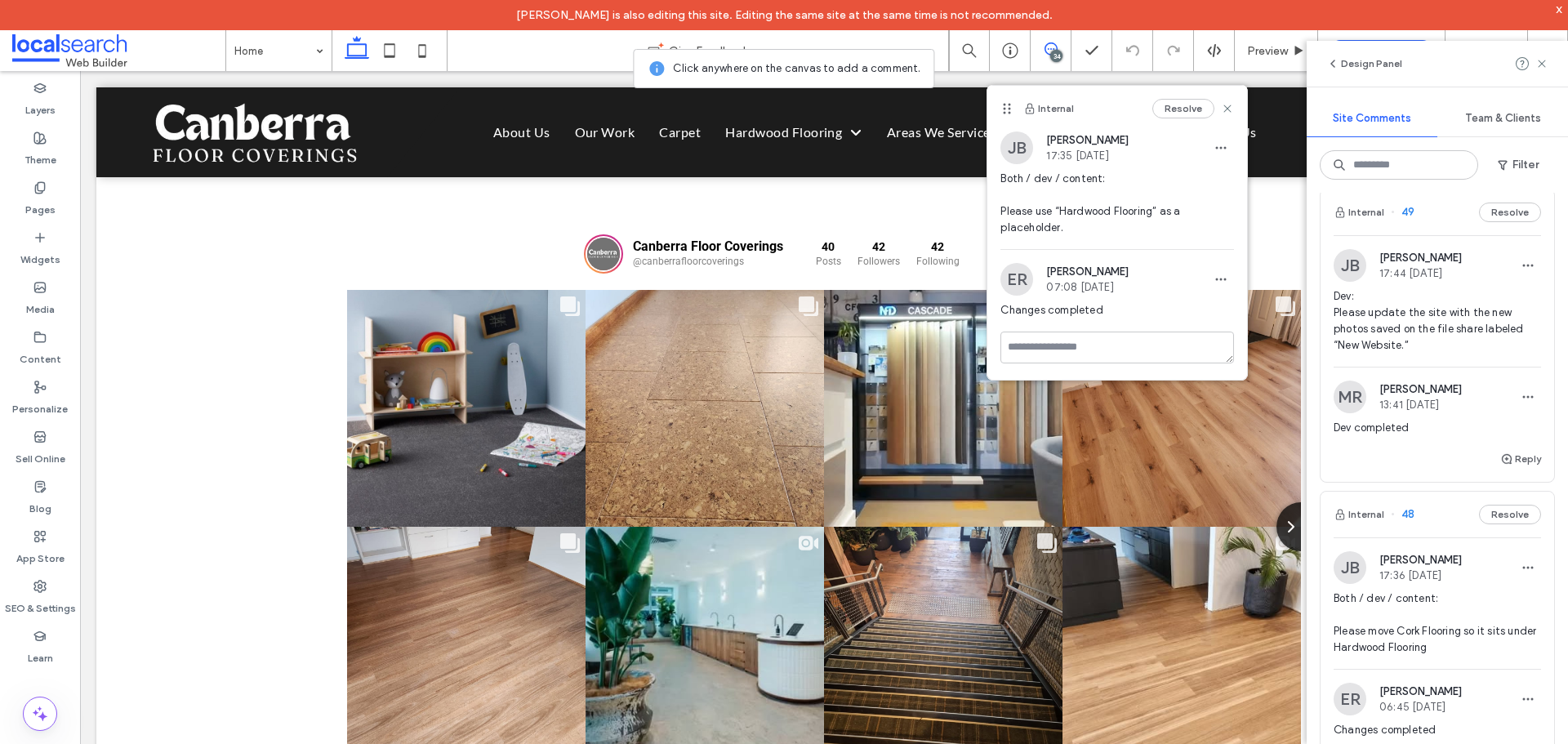
click at [1427, 353] on span "Dev: Please update the site with the new photos saved on the file share labeled…" at bounding box center [1438, 321] width 208 height 66
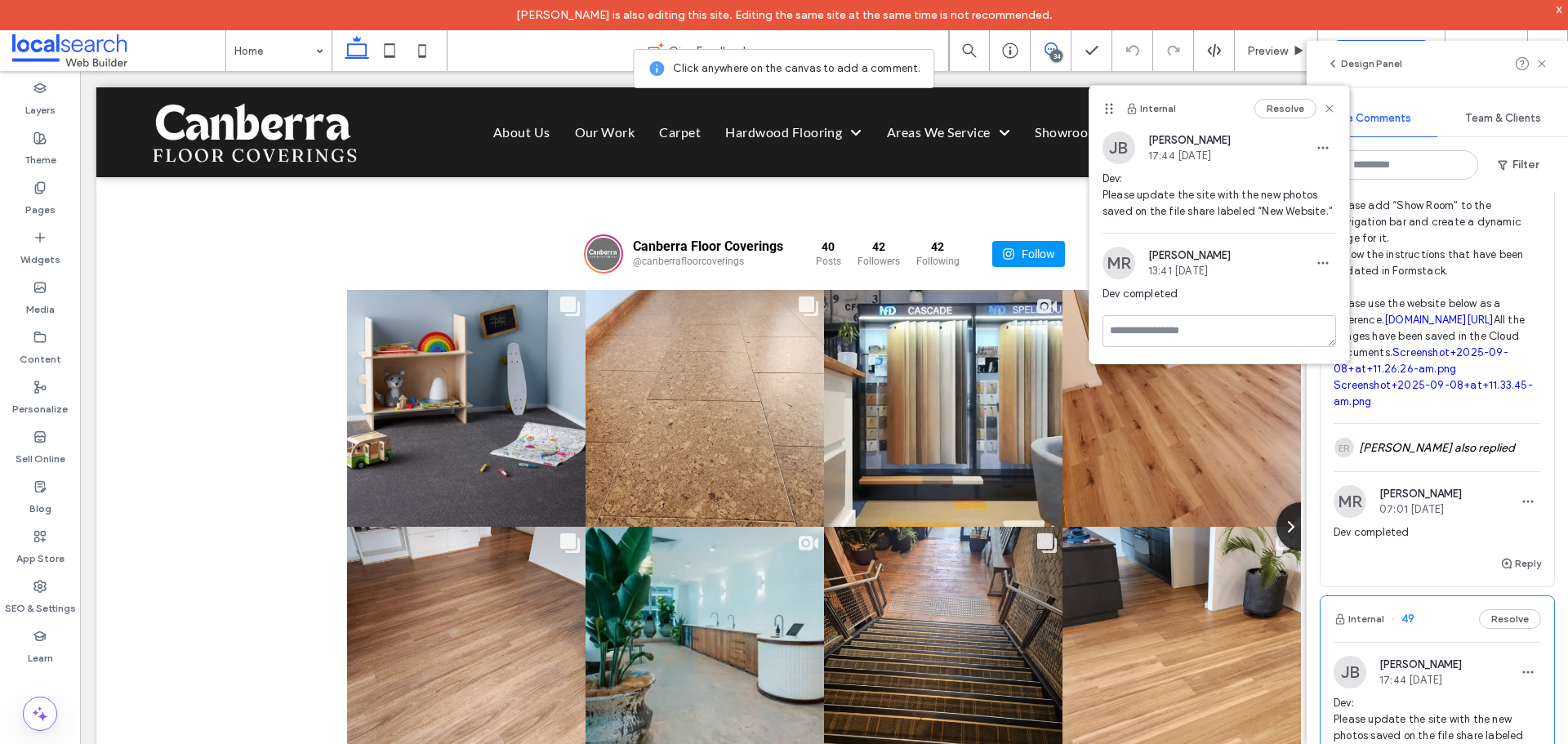
scroll to position [408, 0]
click at [1419, 473] on div "ER [PERSON_NAME] also replied" at bounding box center [1438, 449] width 208 height 47
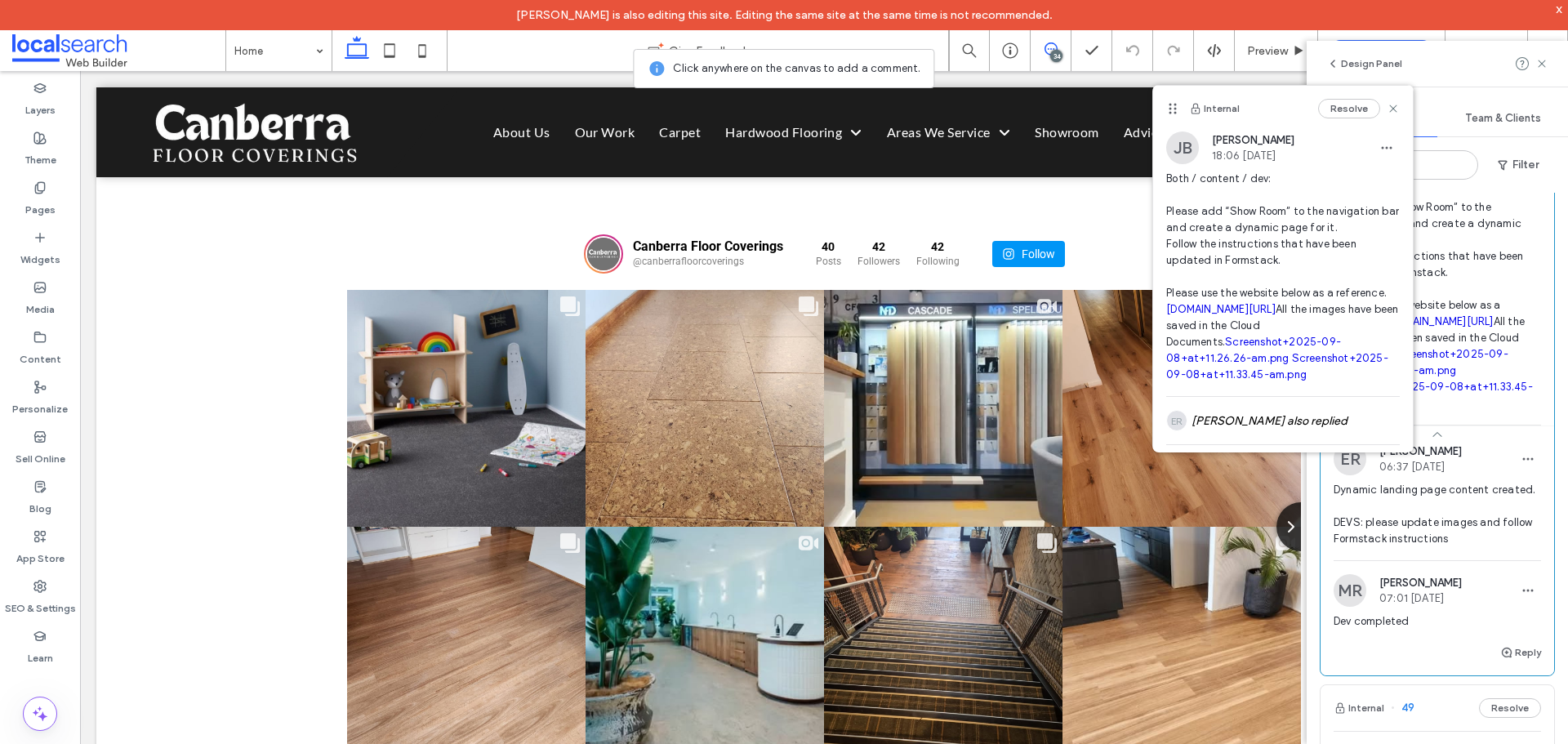
scroll to position [245, 0]
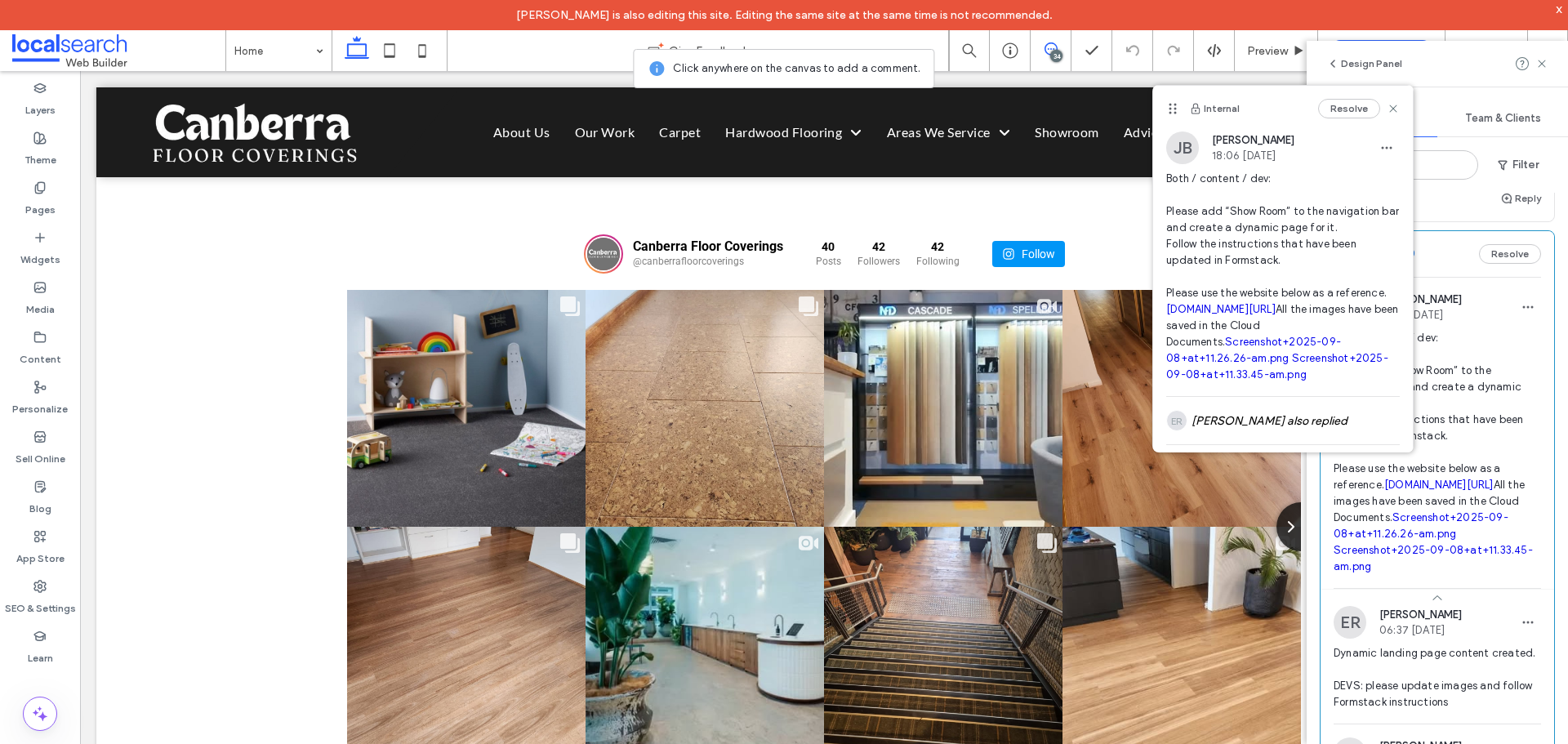
click at [1462, 389] on span "Both / content / dev: Please add “Show Room” to the navigation bar and create a…" at bounding box center [1438, 452] width 208 height 245
click at [1545, 337] on div "Internal 51 Resolve ER [PERSON_NAME] 07:34 [DATE] DEVS: please fix up this sect…" at bounding box center [1437, 468] width 261 height 551
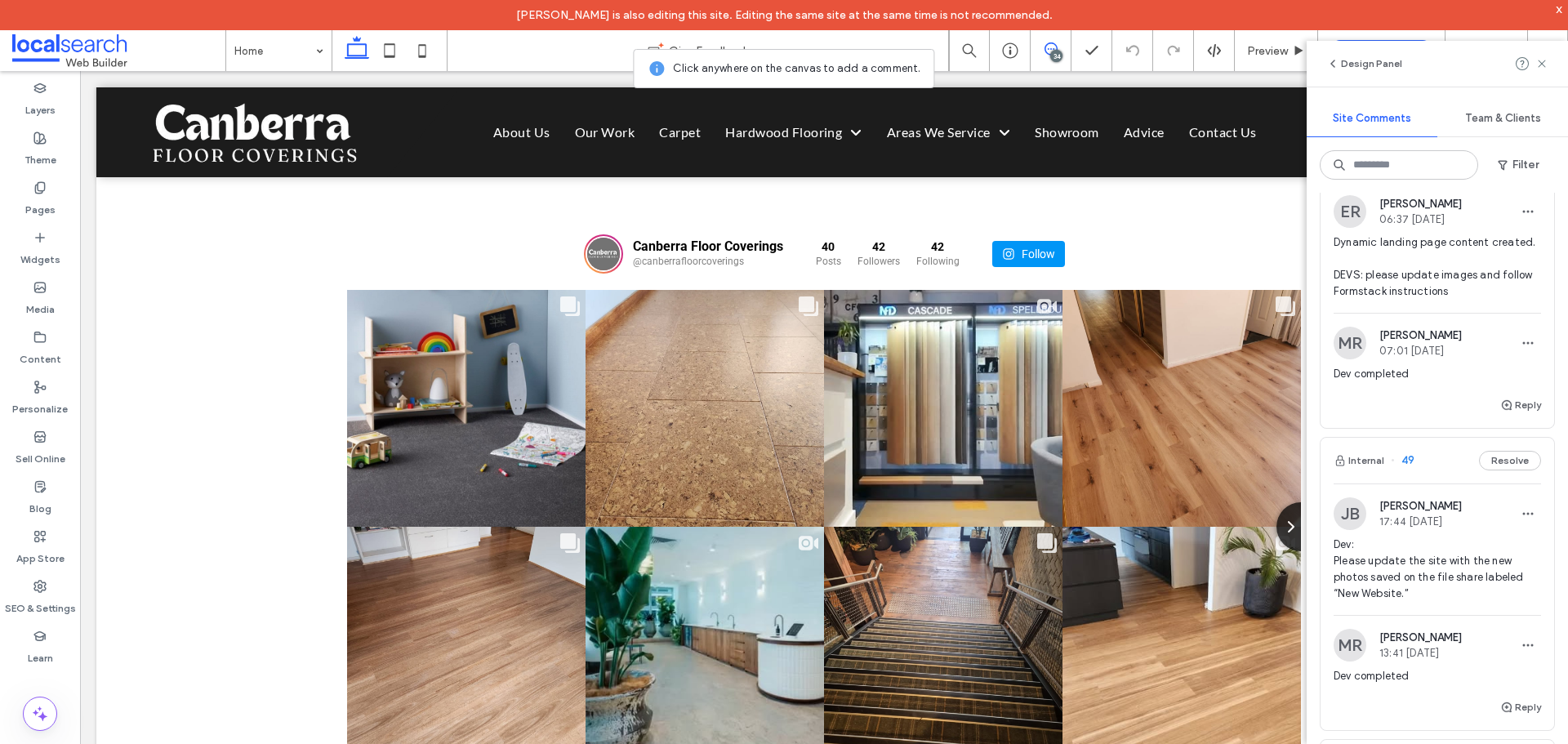
scroll to position [572, 0]
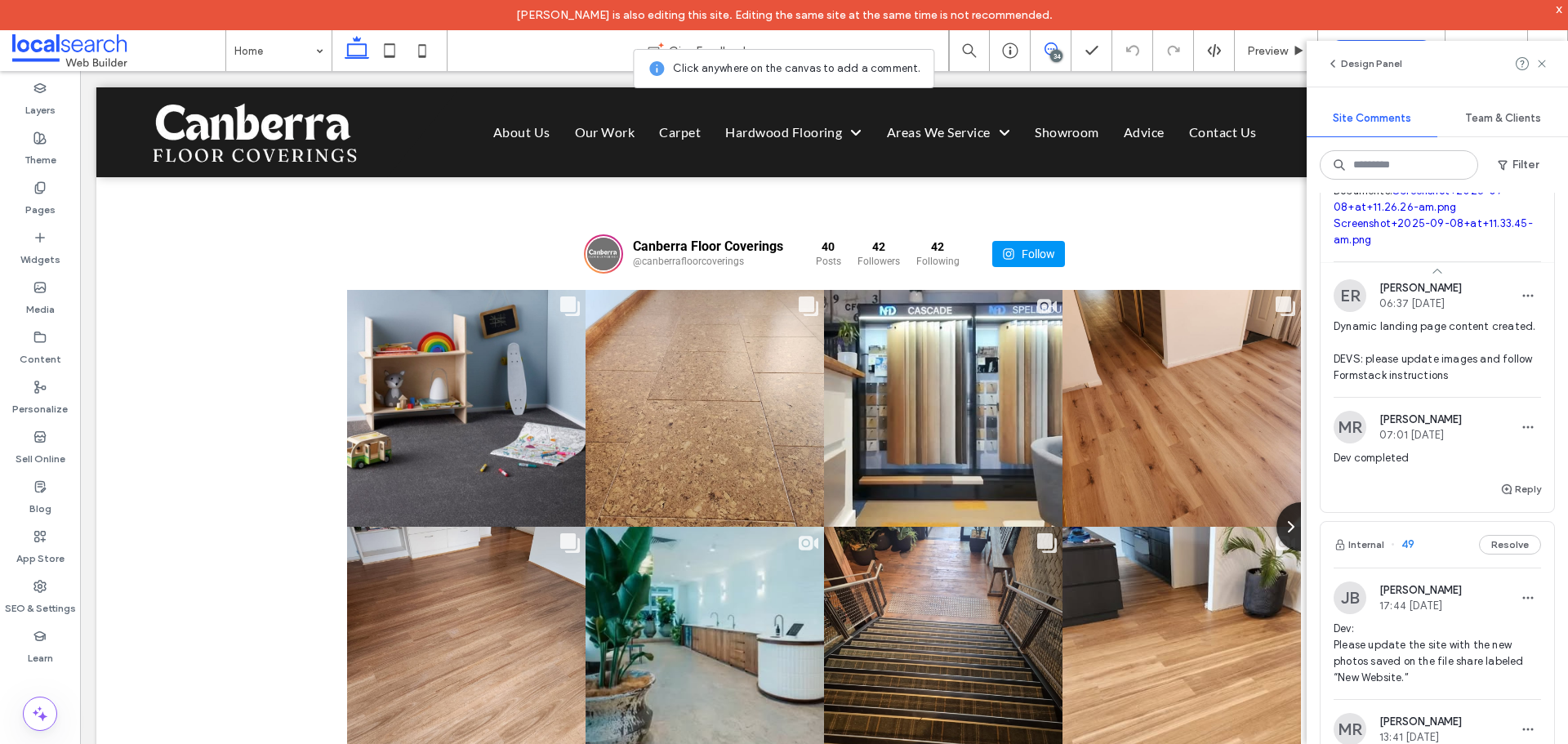
click at [1454, 384] on span "Dynamic landing page content created. DEVS: please update images and follow For…" at bounding box center [1438, 350] width 208 height 66
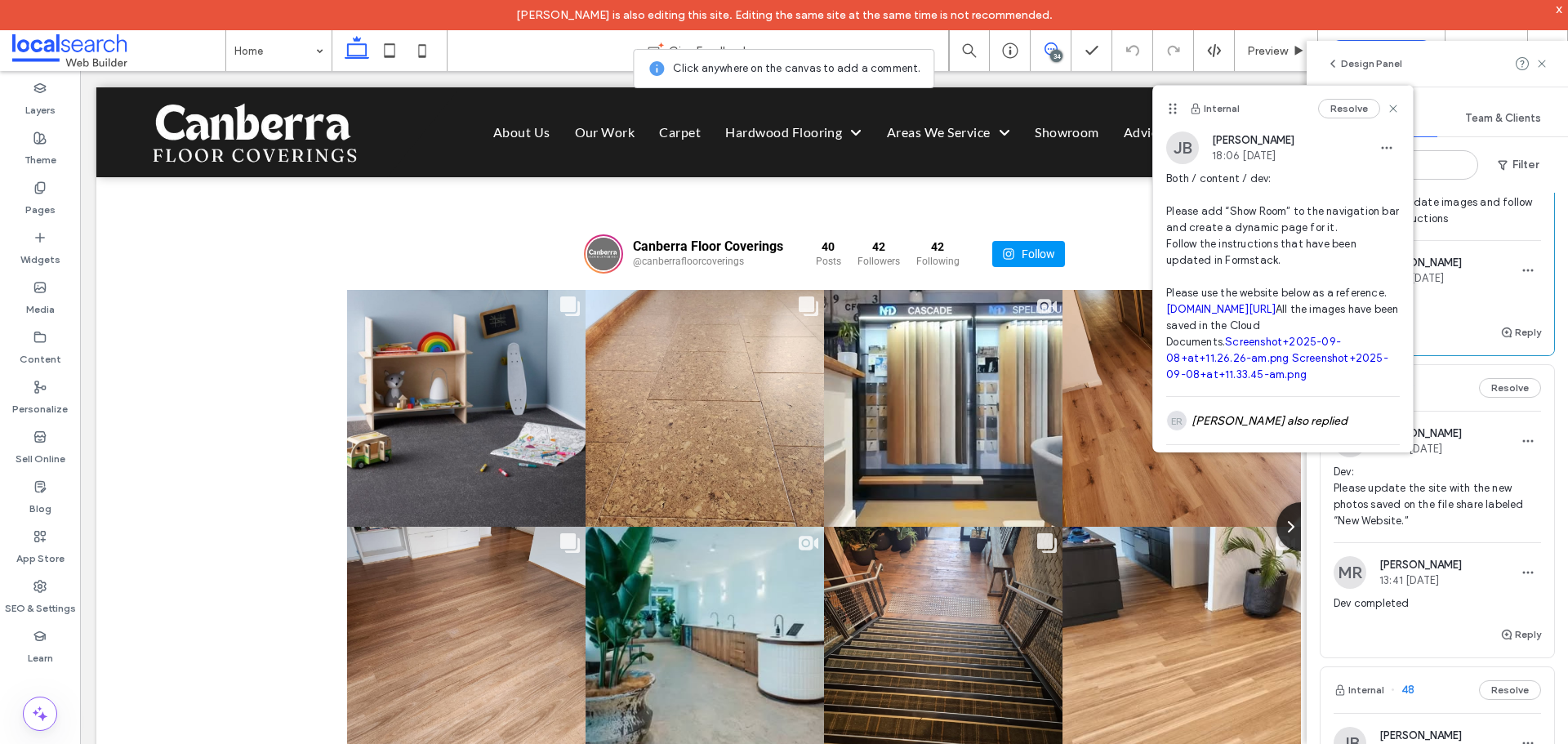
scroll to position [735, 0]
click at [1483, 523] on span "Dev: Please update the site with the new photos saved on the file share labeled…" at bounding box center [1438, 489] width 208 height 66
